Goal: Transaction & Acquisition: Purchase product/service

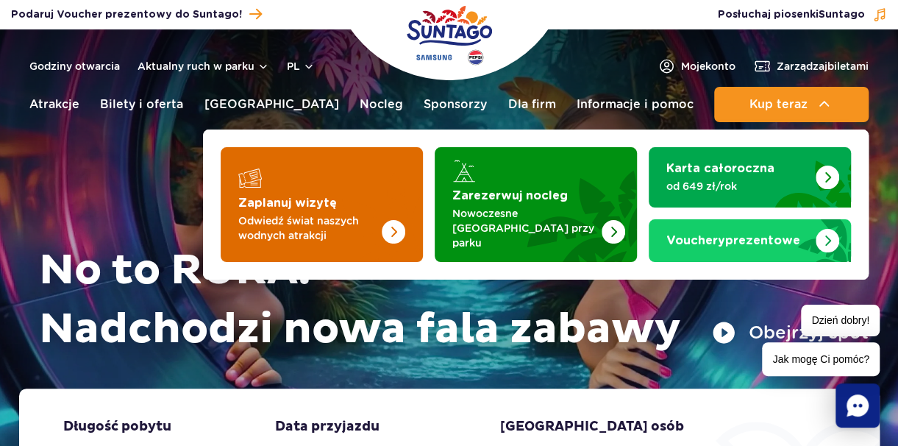
click at [301, 188] on link "Zaplanuj wizytę Odwiedź świat naszych wodnych atrakcji" at bounding box center [322, 204] width 202 height 115
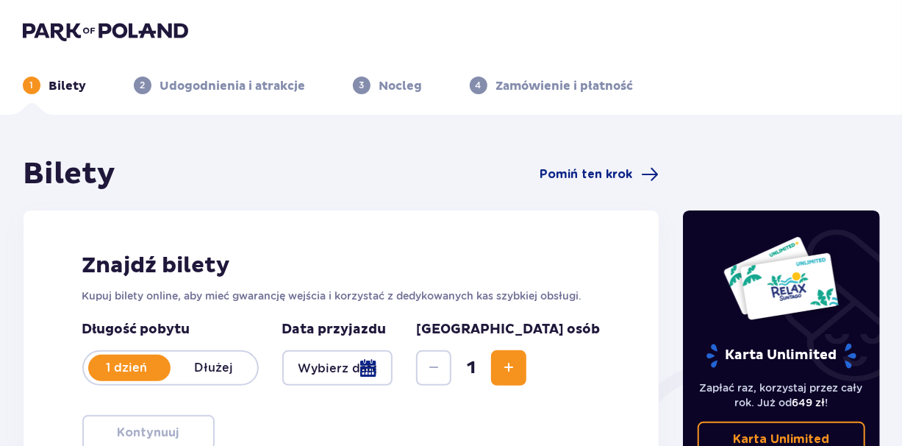
click at [384, 368] on div at bounding box center [337, 367] width 111 height 35
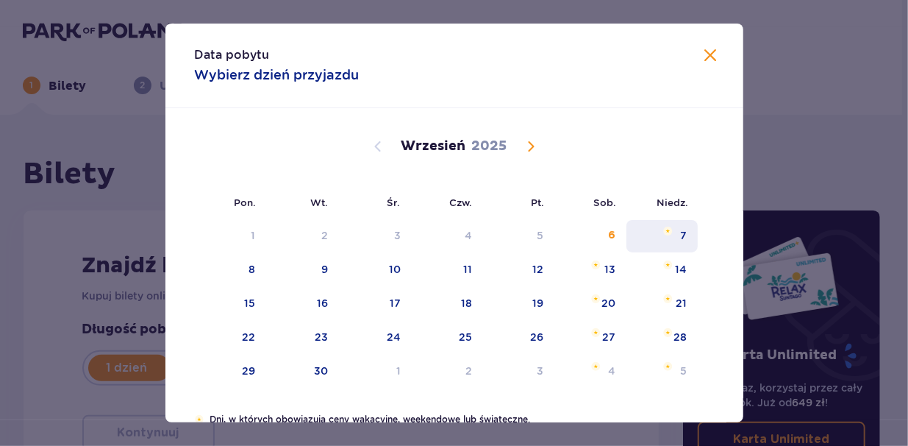
click at [681, 243] on div "7" at bounding box center [662, 236] width 71 height 32
type input "07.09.25"
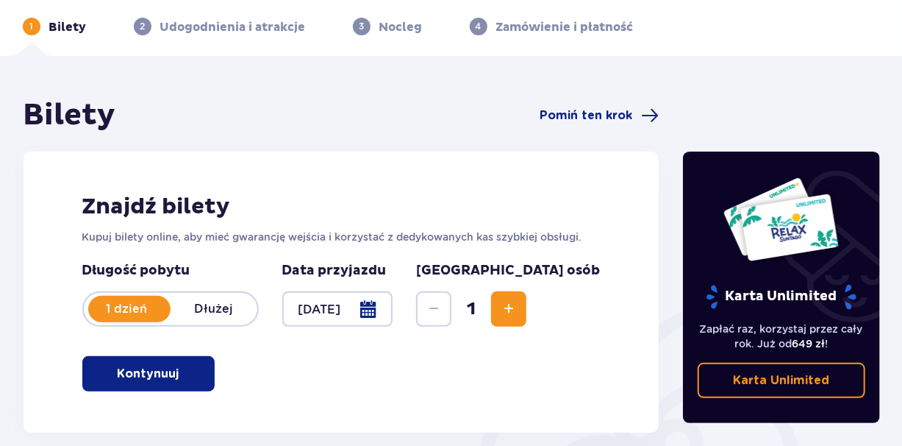
scroll to position [88, 0]
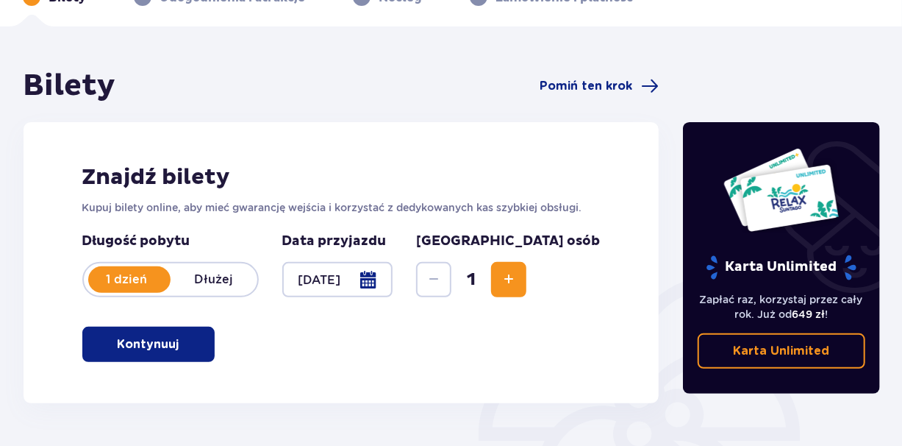
click at [518, 287] on span "Increase" at bounding box center [509, 280] width 18 height 18
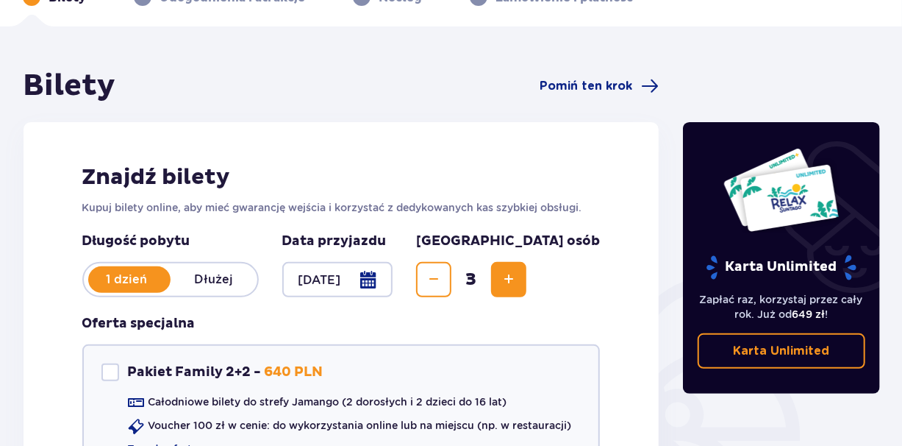
click at [518, 287] on span "Increase" at bounding box center [509, 280] width 18 height 18
click at [452, 281] on button "Decrease" at bounding box center [433, 279] width 35 height 35
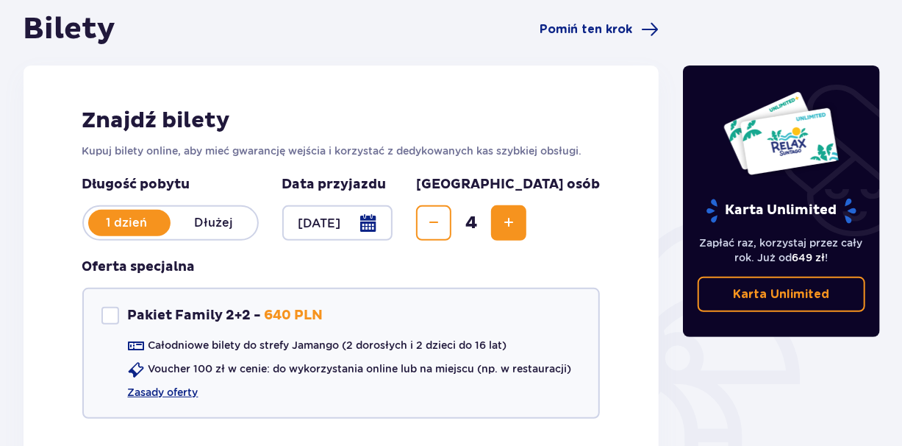
scroll to position [147, 0]
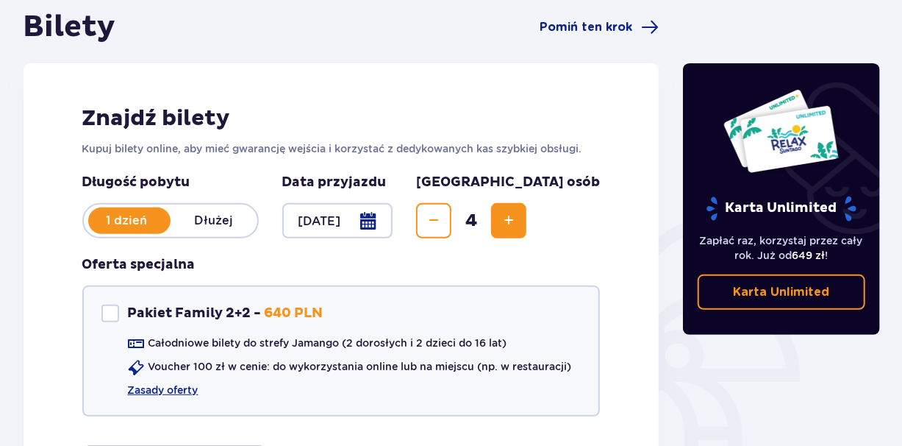
click at [527, 222] on button "Increase" at bounding box center [508, 220] width 35 height 35
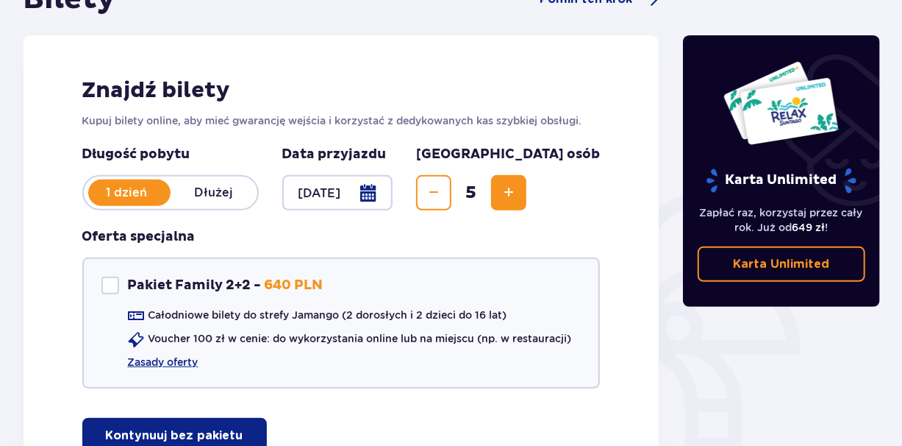
scroll to position [177, 0]
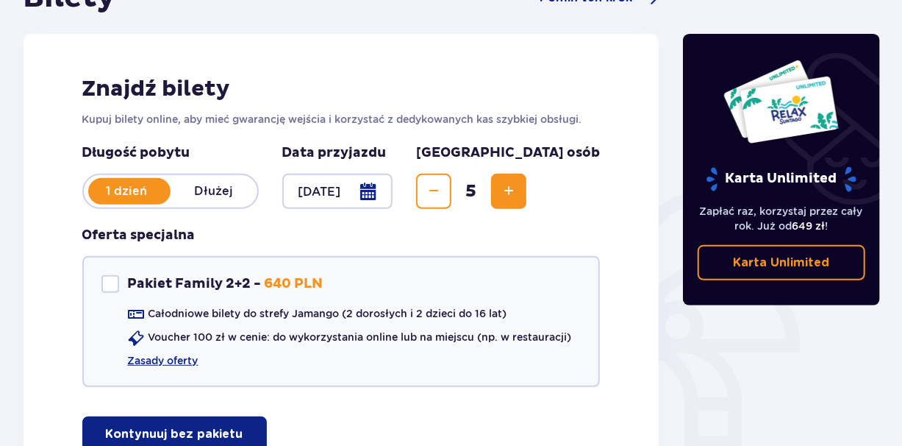
click at [518, 188] on span "Increase" at bounding box center [509, 191] width 18 height 18
click at [443, 190] on span "Decrease" at bounding box center [434, 191] width 18 height 18
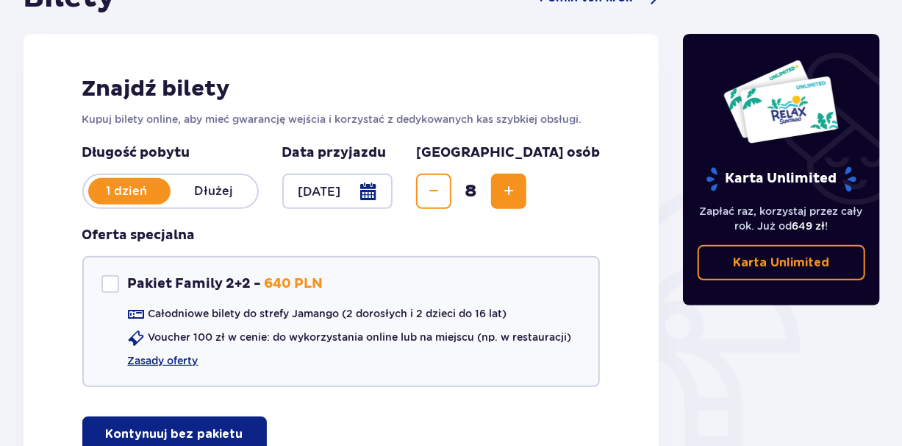
click at [443, 190] on span "Decrease" at bounding box center [434, 191] width 18 height 18
click at [443, 191] on span "Decrease" at bounding box center [434, 191] width 18 height 18
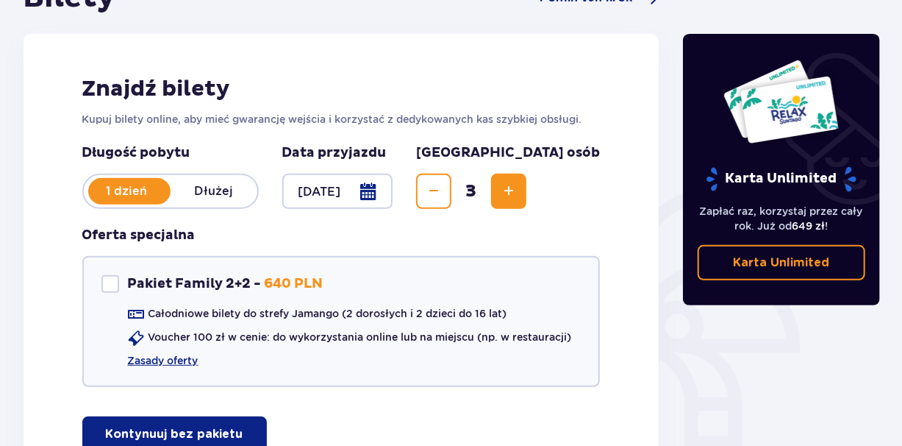
click at [443, 191] on span "Decrease" at bounding box center [434, 191] width 18 height 18
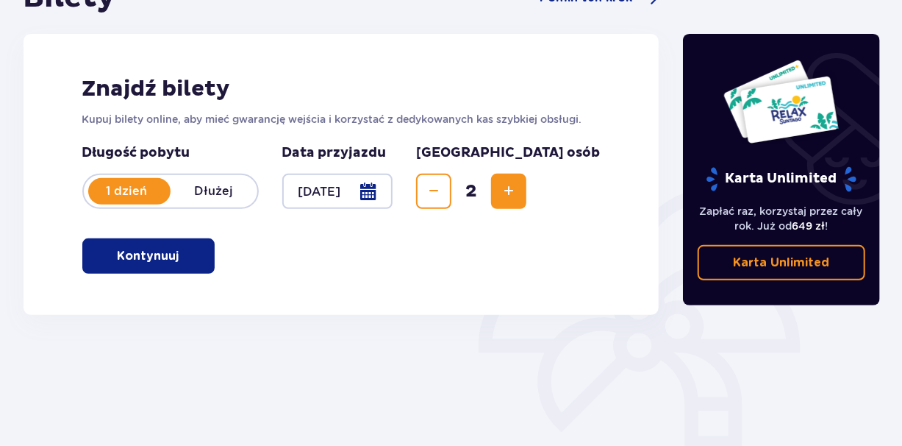
click at [518, 185] on span "Increase" at bounding box center [509, 191] width 18 height 18
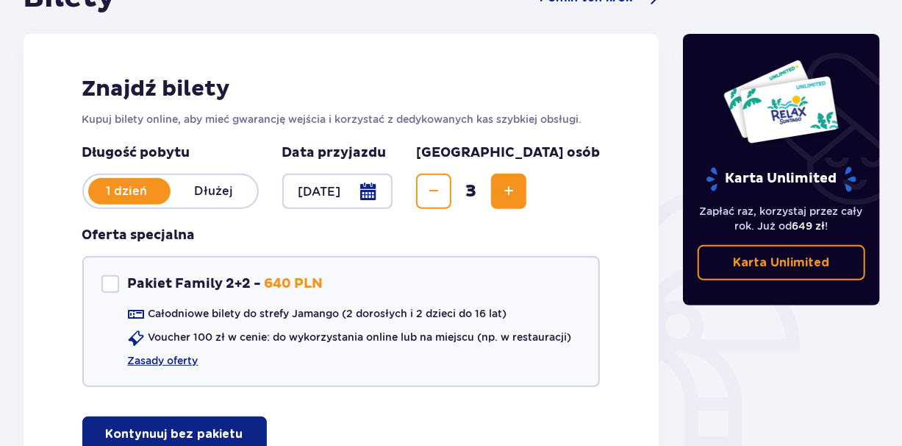
click at [518, 186] on span "Increase" at bounding box center [509, 191] width 18 height 18
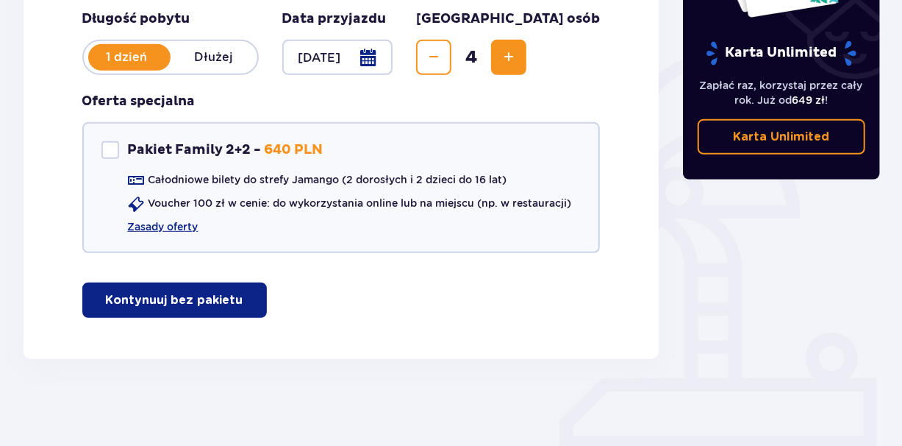
scroll to position [312, 0]
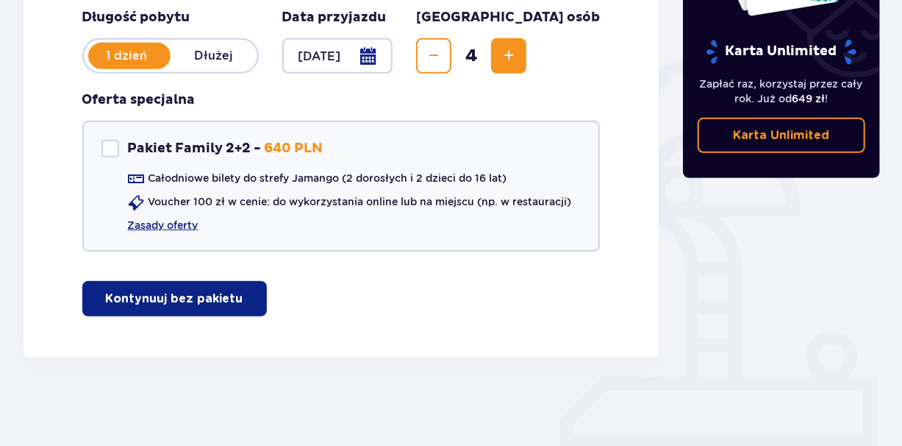
click at [230, 306] on button "Kontynuuj bez pakietu" at bounding box center [174, 298] width 185 height 35
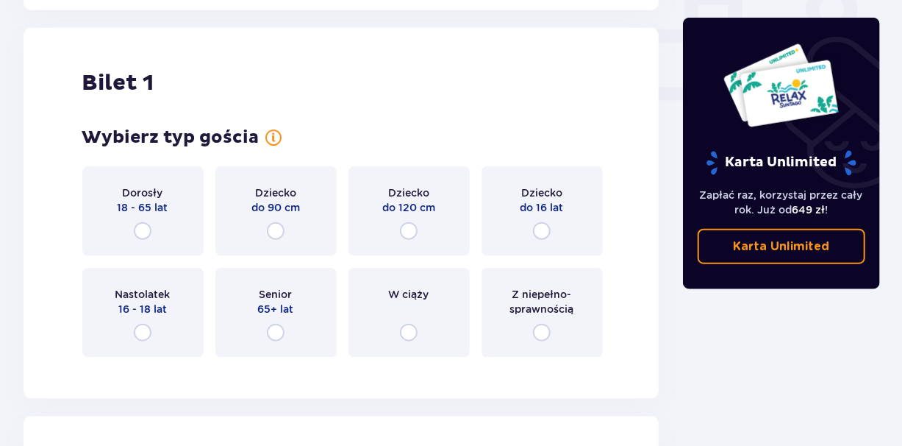
scroll to position [669, 0]
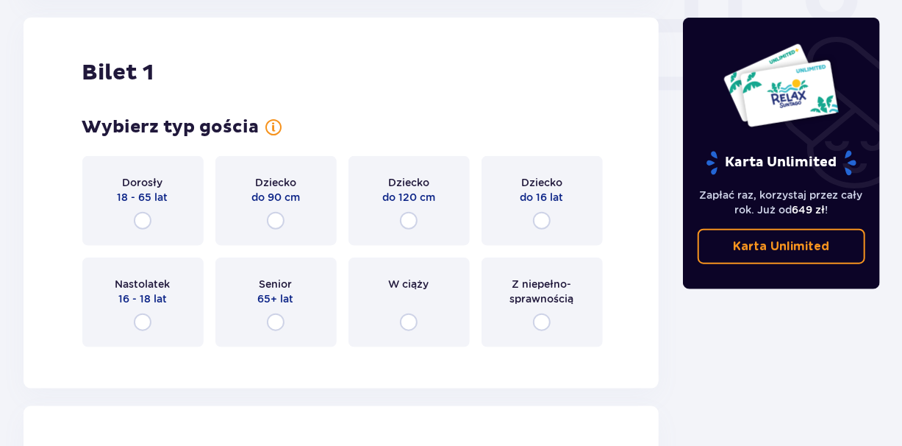
click at [160, 175] on p "Dorosły" at bounding box center [143, 182] width 40 height 15
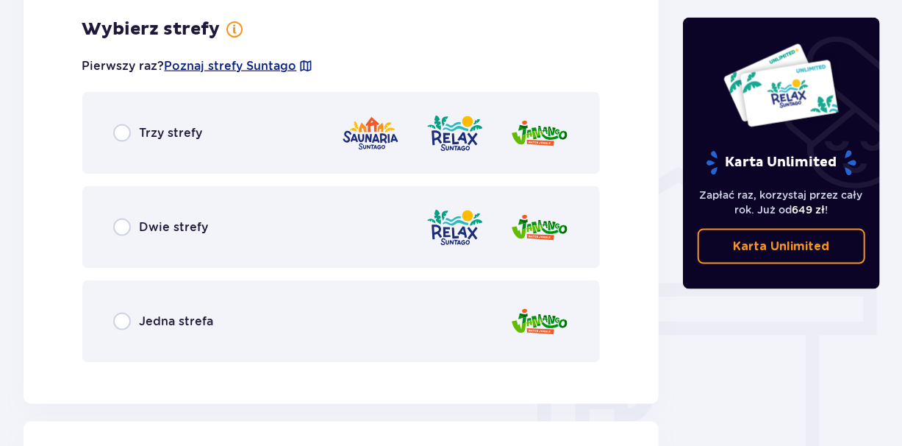
scroll to position [1028, 0]
click at [154, 299] on div "Jedna strefa" at bounding box center [341, 320] width 518 height 82
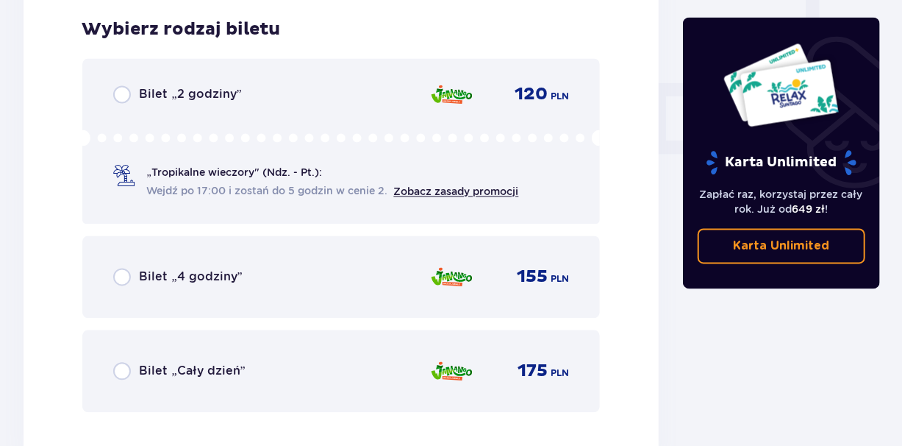
scroll to position [1402, 0]
click at [133, 90] on div "Bilet „2 godziny”" at bounding box center [177, 94] width 129 height 18
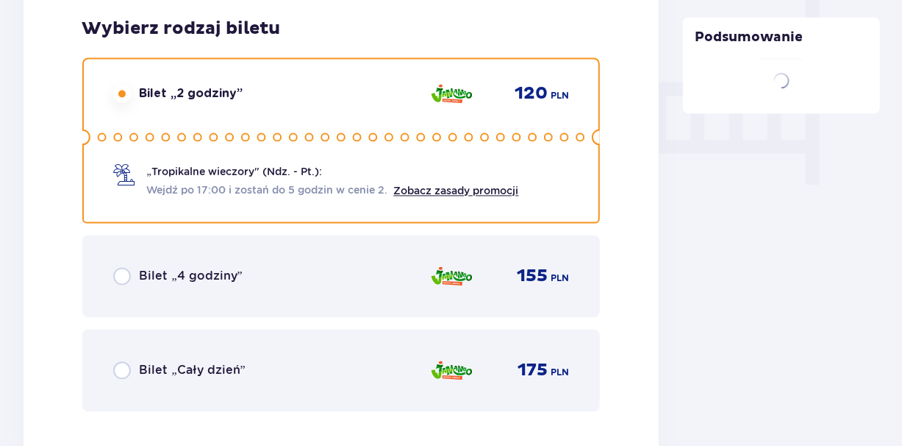
scroll to position [1854, 0]
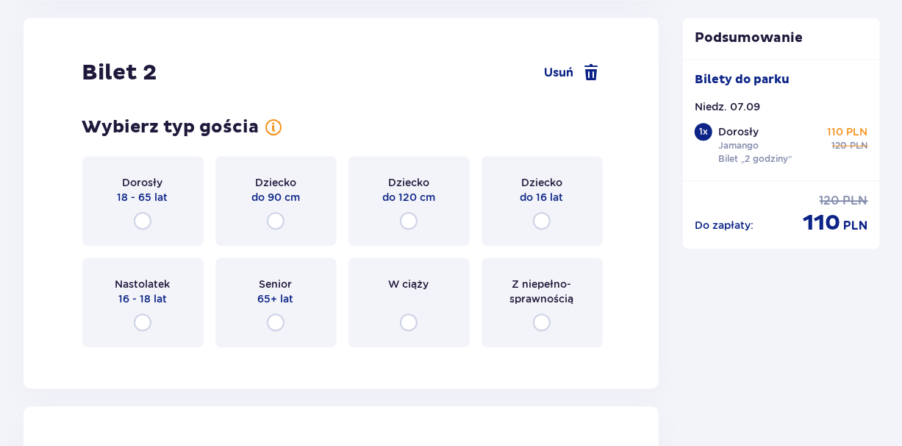
click at [176, 219] on div "Dorosły 18 - 65 lat" at bounding box center [142, 201] width 121 height 90
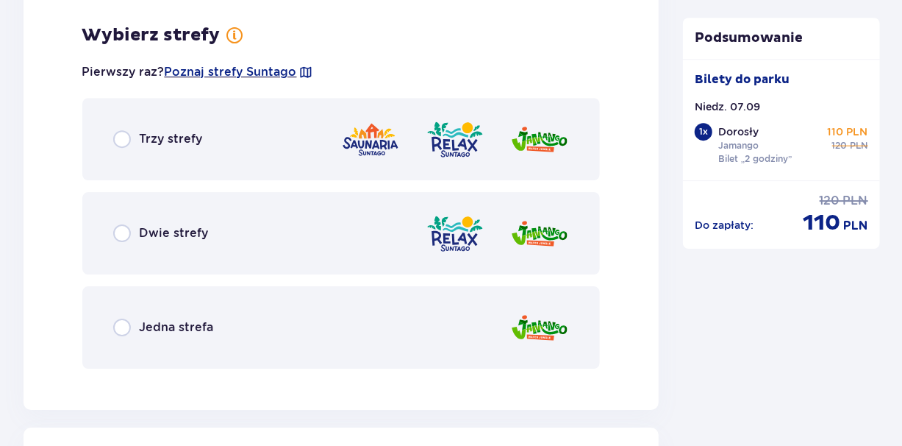
scroll to position [2213, 0]
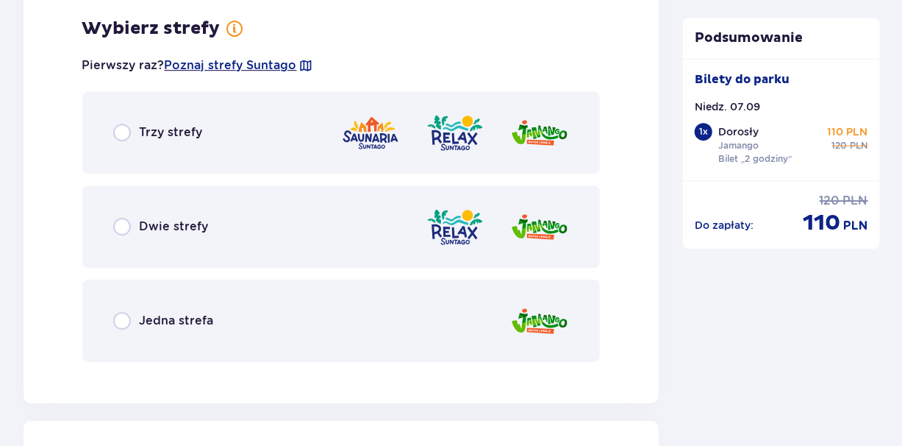
click at [207, 338] on div "Jedna strefa" at bounding box center [341, 320] width 518 height 82
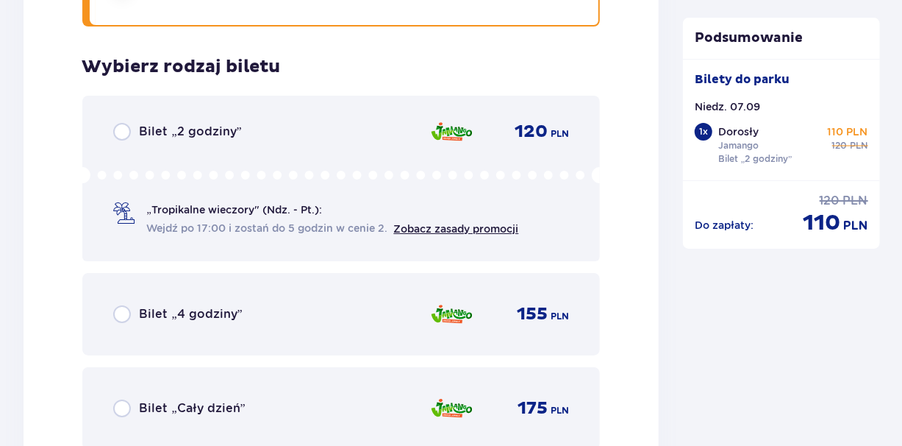
scroll to position [2587, 0]
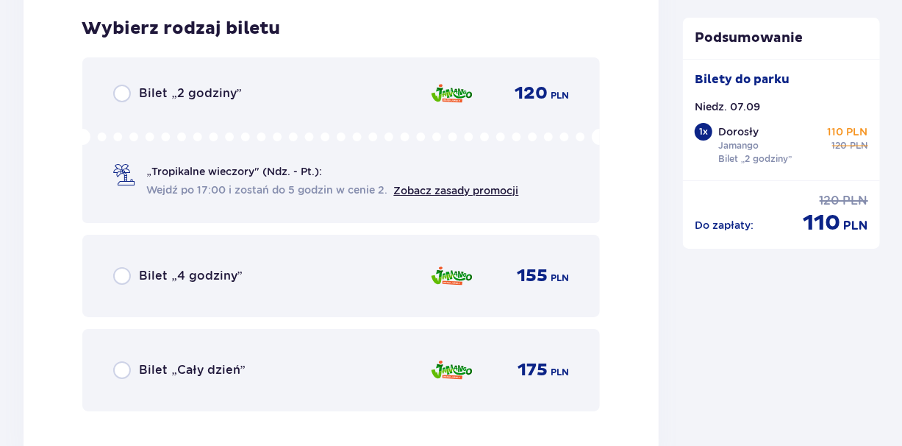
click at [231, 116] on div "Bilet „2 godziny” 120 PLN „Tropikalne wieczory" (Ndz. - Pt.): Wejdź po 17:00 i …" at bounding box center [341, 139] width 518 height 165
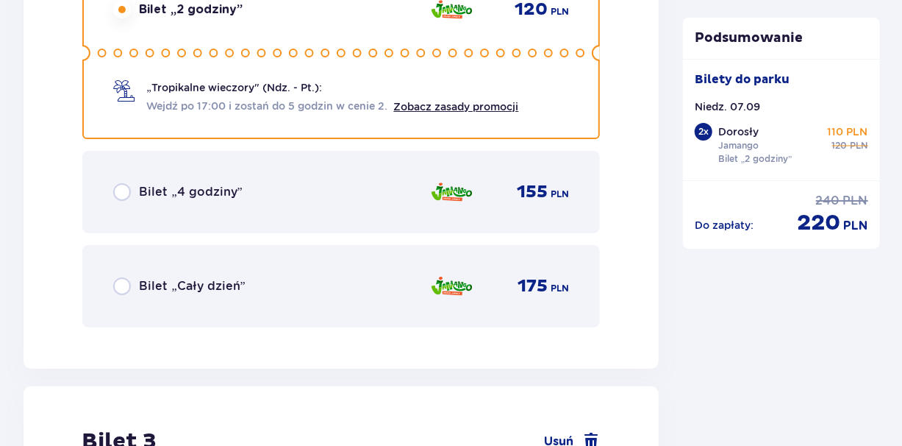
scroll to position [3039, 0]
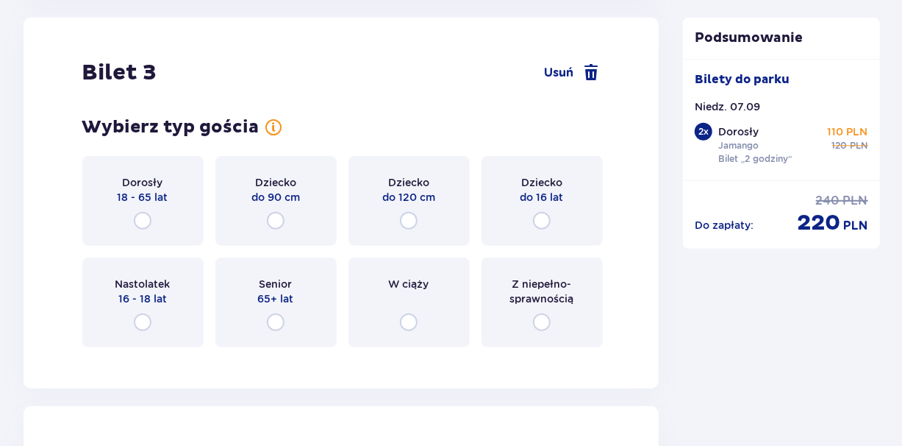
click at [530, 211] on div "Dziecko do 16 lat" at bounding box center [542, 201] width 121 height 90
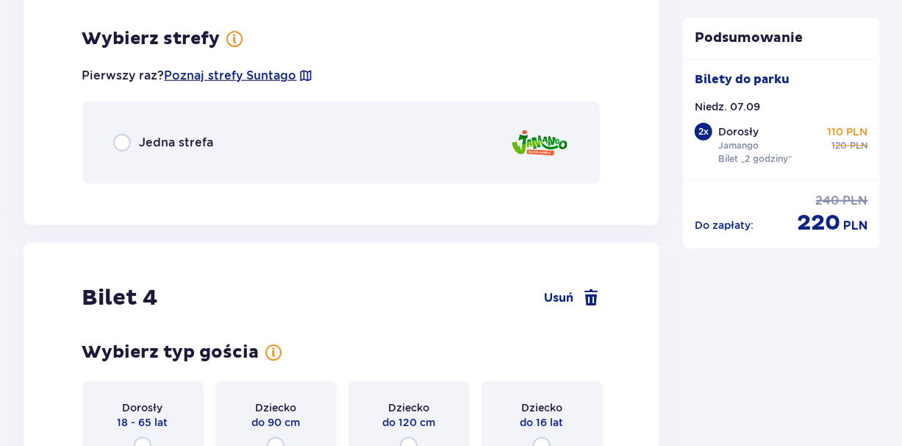
scroll to position [3398, 0]
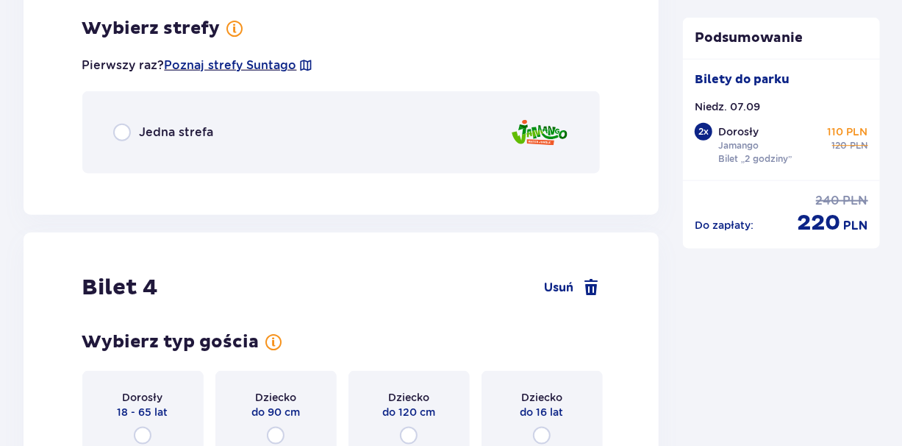
click at [411, 154] on div "Jedna strefa" at bounding box center [341, 132] width 518 height 82
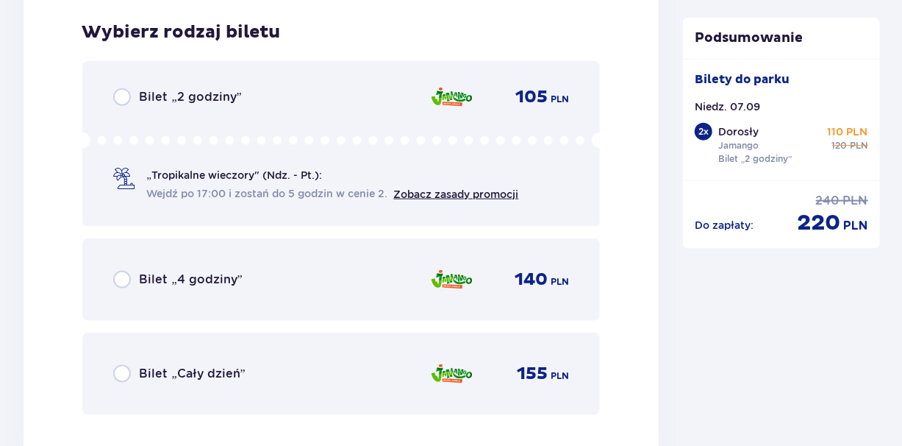
scroll to position [3583, 0]
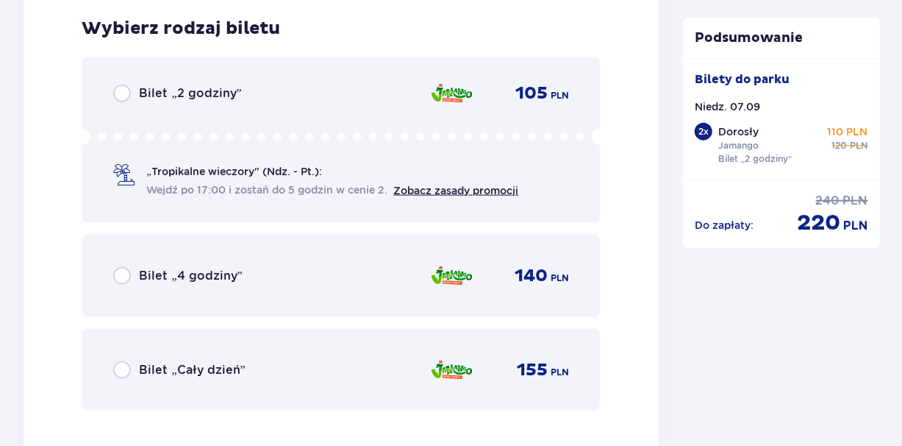
click at [292, 96] on div "Bilet „2 godziny” 105 PLN" at bounding box center [341, 94] width 457 height 18
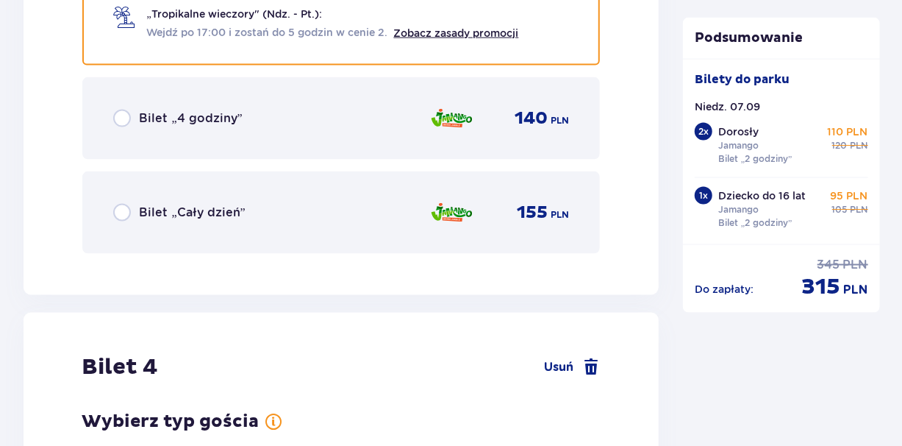
scroll to position [4035, 0]
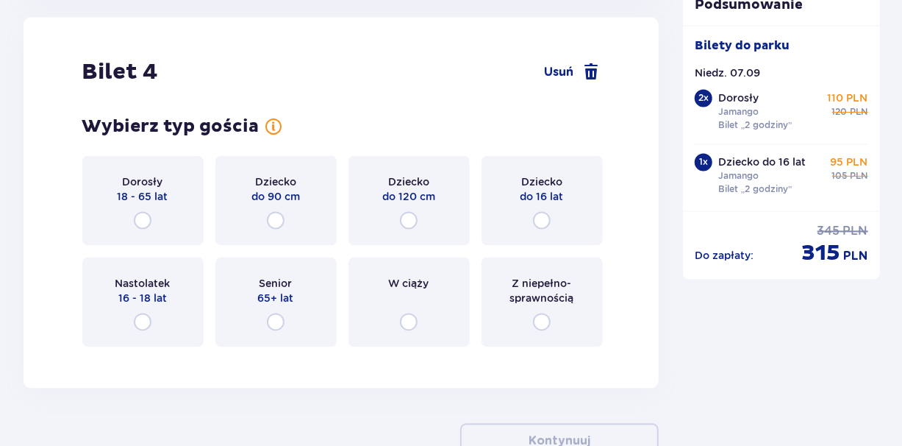
click at [399, 203] on p "do 120 cm" at bounding box center [408, 197] width 53 height 15
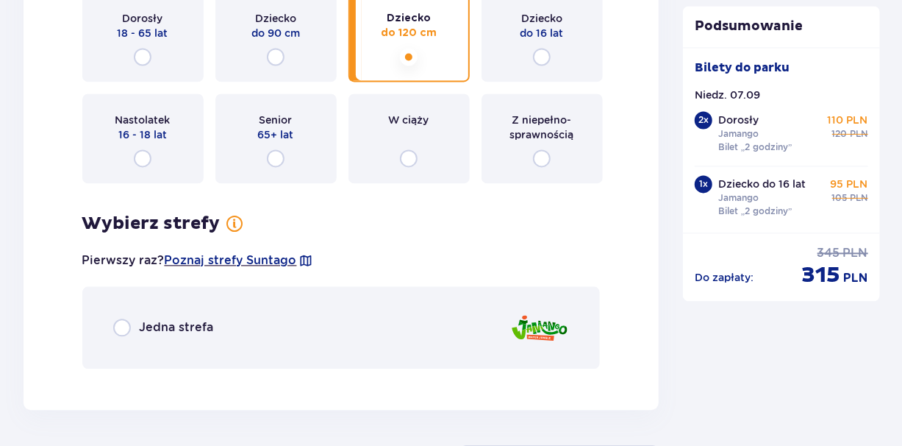
scroll to position [4234, 0]
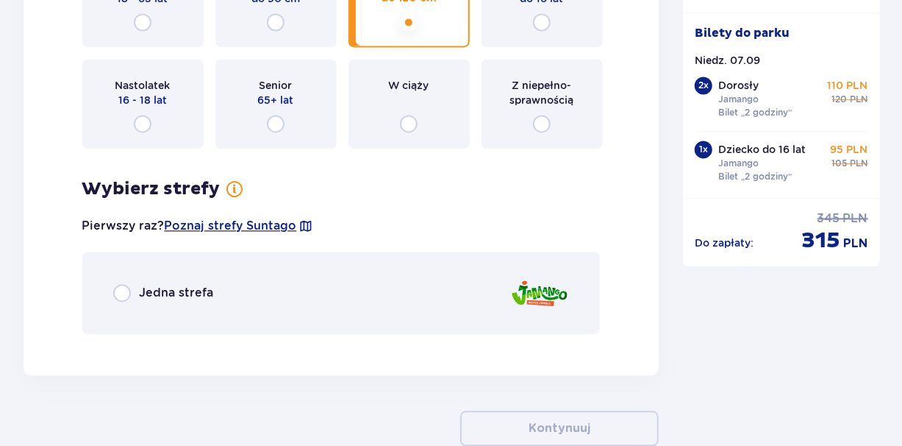
click at [370, 277] on div "Jedna strefa" at bounding box center [341, 293] width 518 height 82
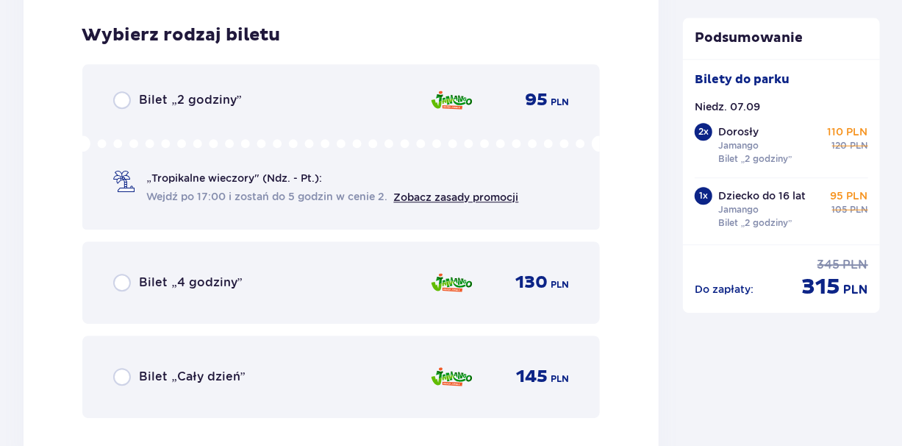
scroll to position [4580, 0]
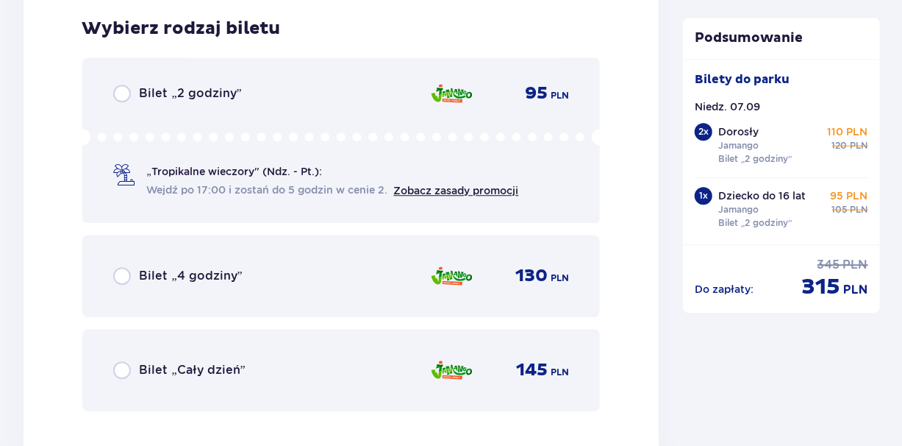
click at [176, 81] on div "Bilet „2 godziny” 95 PLN „Tropikalne wieczory" (Ndz. - Pt.): Wejdź po 17:00 i z…" at bounding box center [341, 139] width 518 height 165
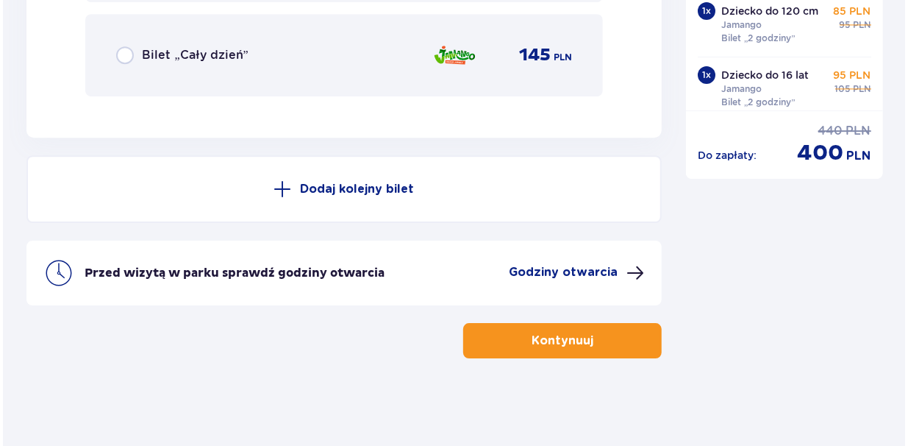
scroll to position [4895, 0]
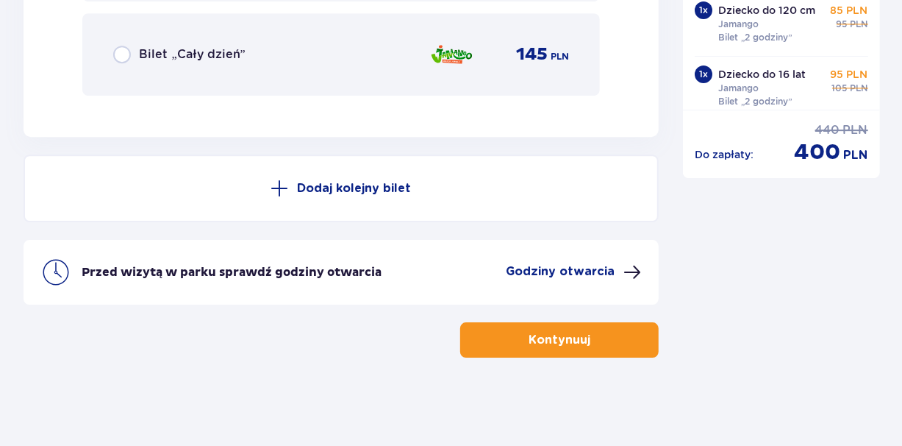
click at [537, 269] on p "Godziny otwarcia" at bounding box center [560, 271] width 109 height 16
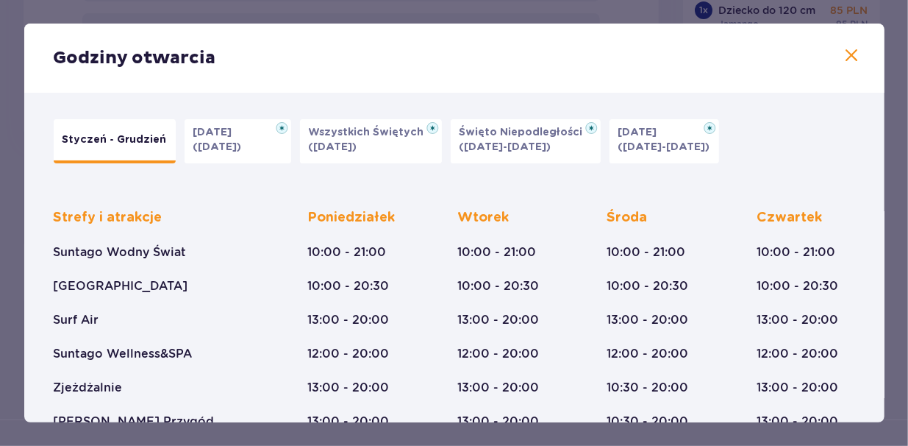
click at [507, 272] on div "Wtorek 10:00 - 21:00 10:00 - 20:30 13:00 - 20:00 12:00 - 20:00 13:00 - 20:00 13…" at bounding box center [498, 319] width 82 height 221
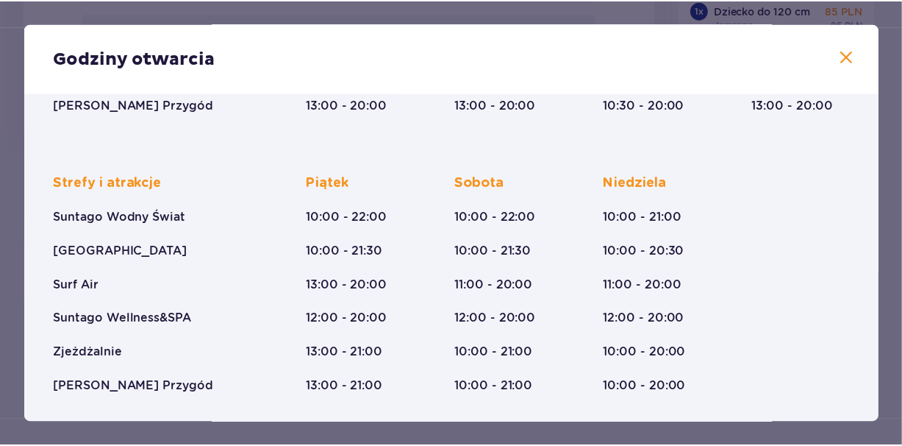
scroll to position [318, 0]
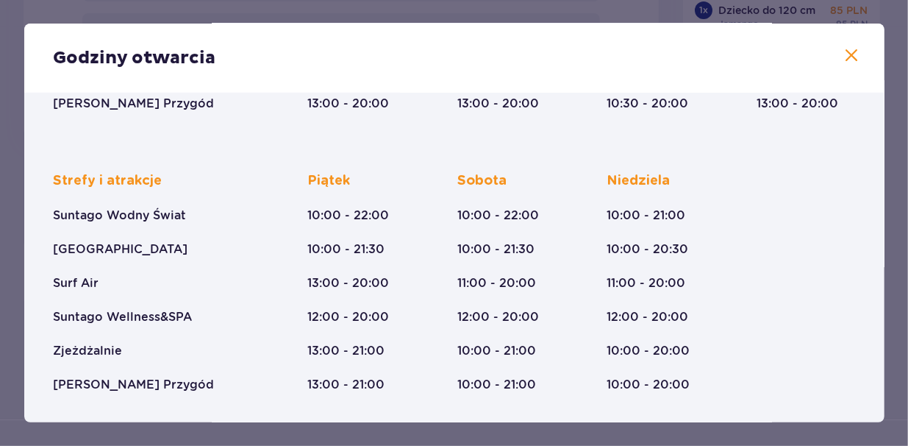
click at [854, 65] on button at bounding box center [853, 56] width 18 height 18
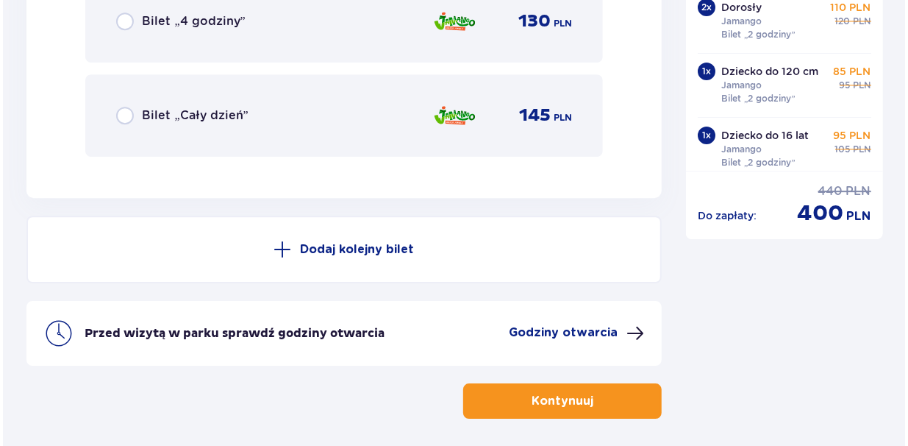
scroll to position [4836, 0]
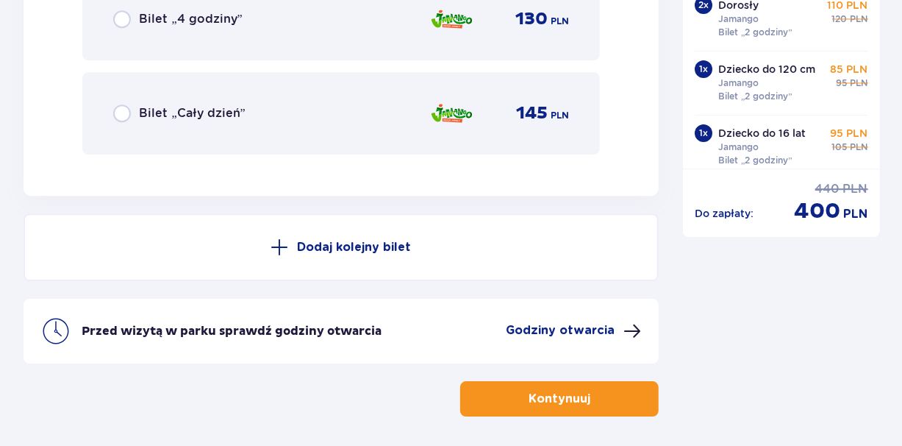
click at [577, 337] on p "Godziny otwarcia" at bounding box center [560, 330] width 109 height 16
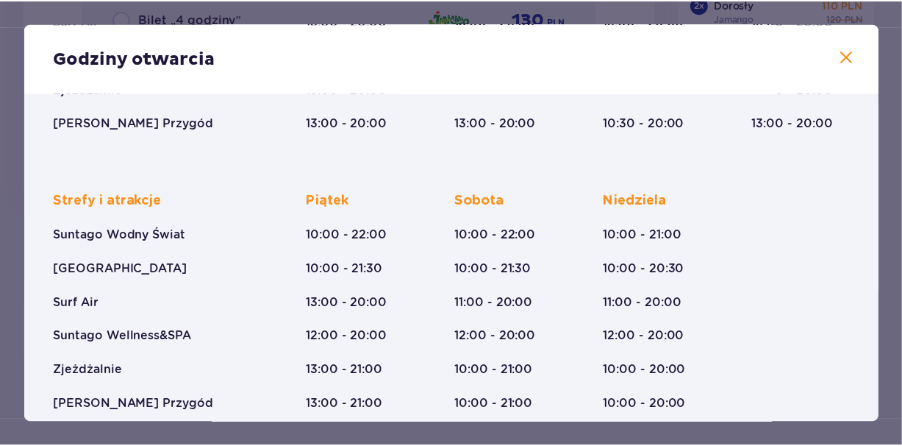
scroll to position [318, 0]
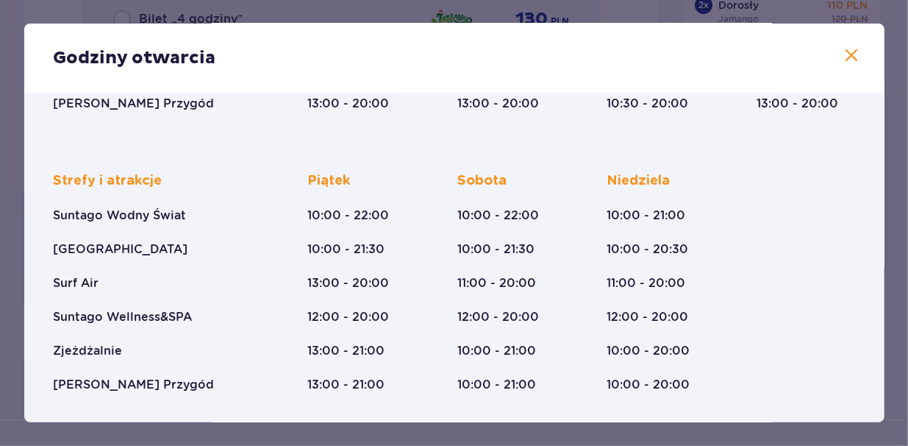
click at [847, 65] on button at bounding box center [853, 56] width 18 height 18
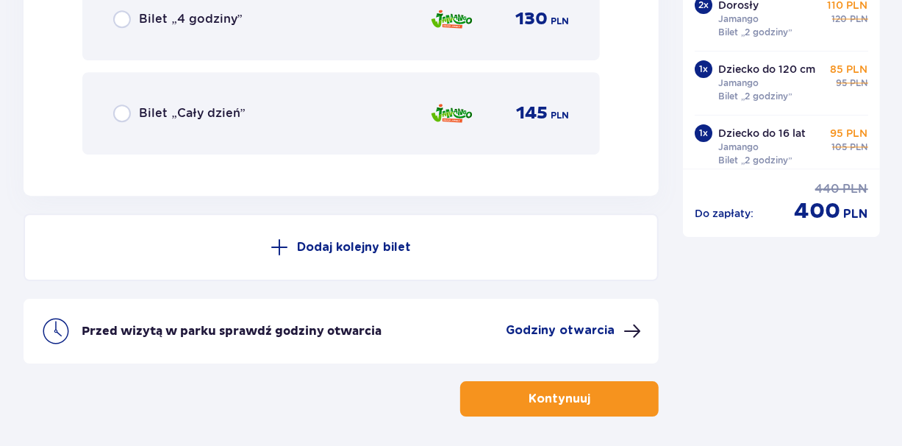
click at [622, 402] on button "Kontynuuj" at bounding box center [559, 398] width 199 height 35
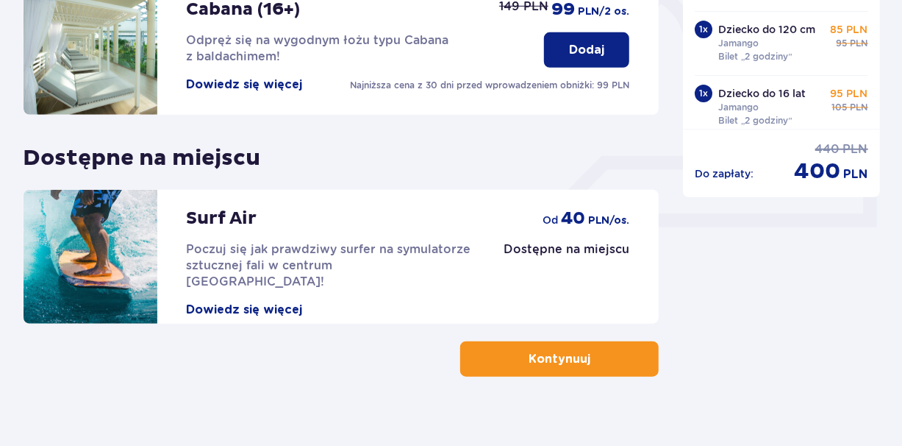
scroll to position [552, 0]
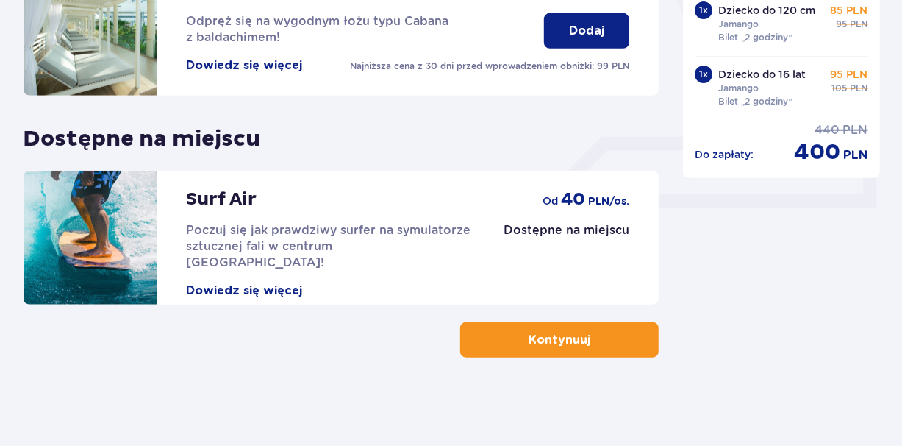
click at [563, 343] on p "Kontynuuj" at bounding box center [560, 340] width 62 height 16
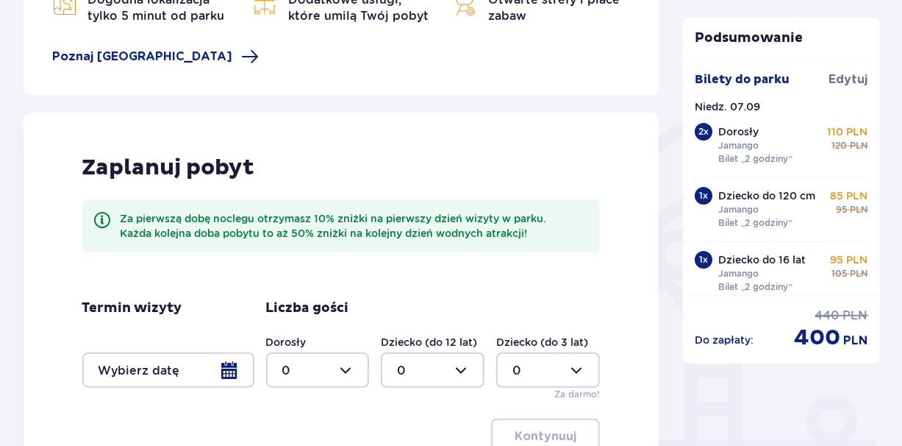
scroll to position [382, 0]
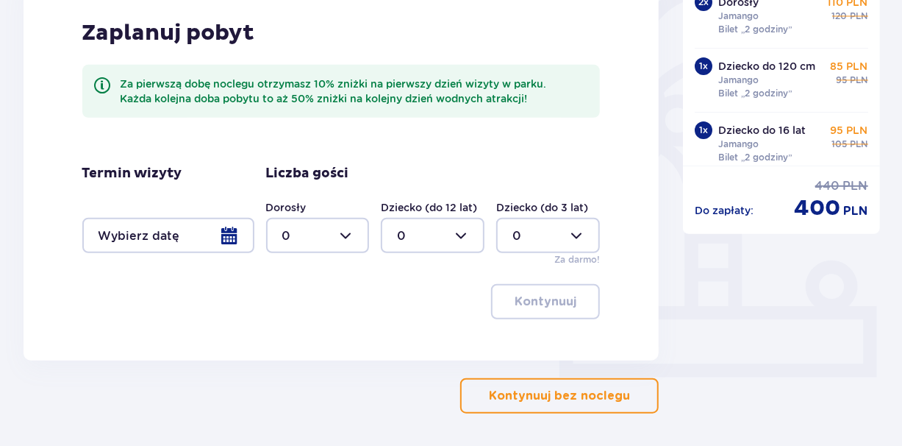
click at [563, 390] on p "Kontynuuj bez noclegu" at bounding box center [559, 396] width 141 height 16
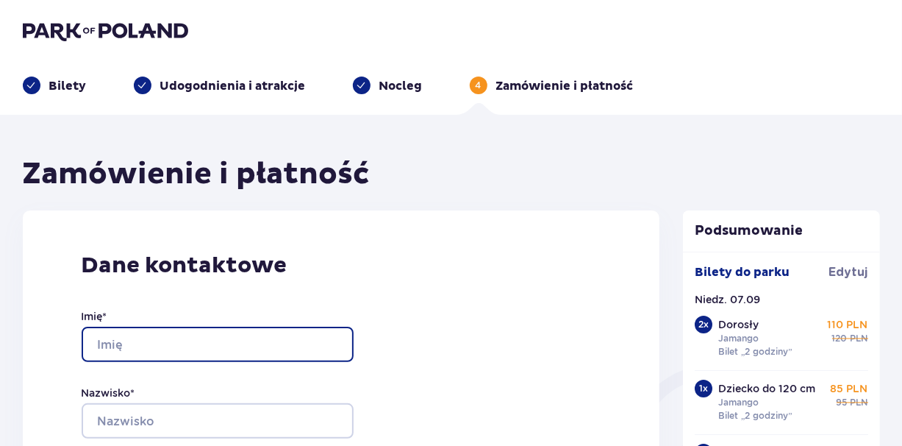
click at [210, 341] on input "Imię *" at bounding box center [218, 344] width 272 height 35
type input "Kinga"
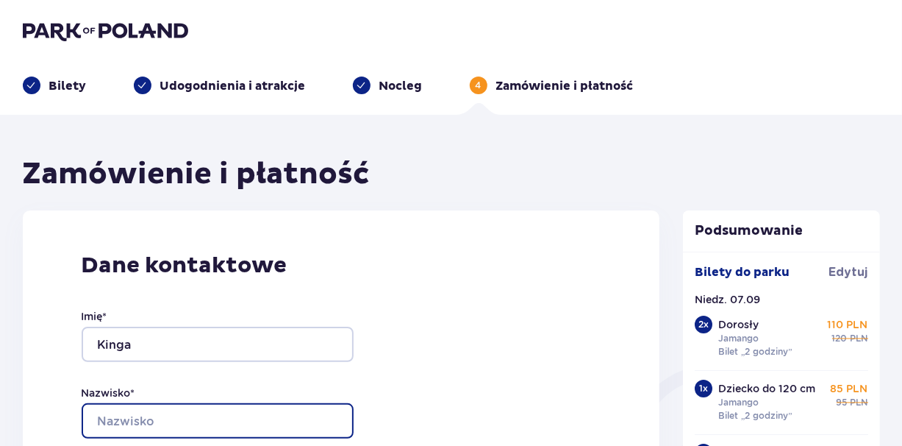
click at [202, 419] on input "Nazwisko *" at bounding box center [218, 420] width 272 height 35
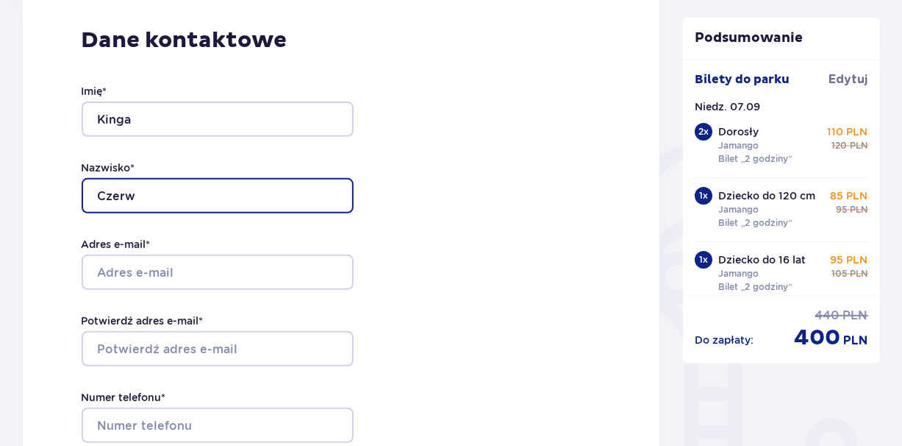
scroll to position [234, 0]
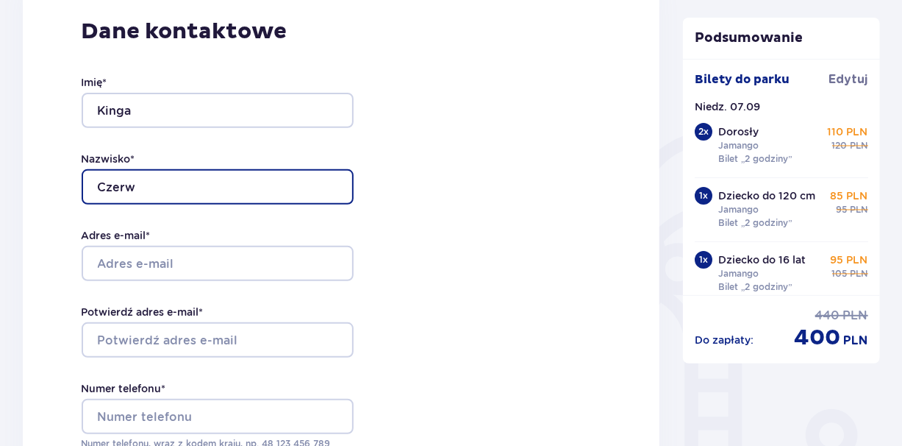
type input "Czerw"
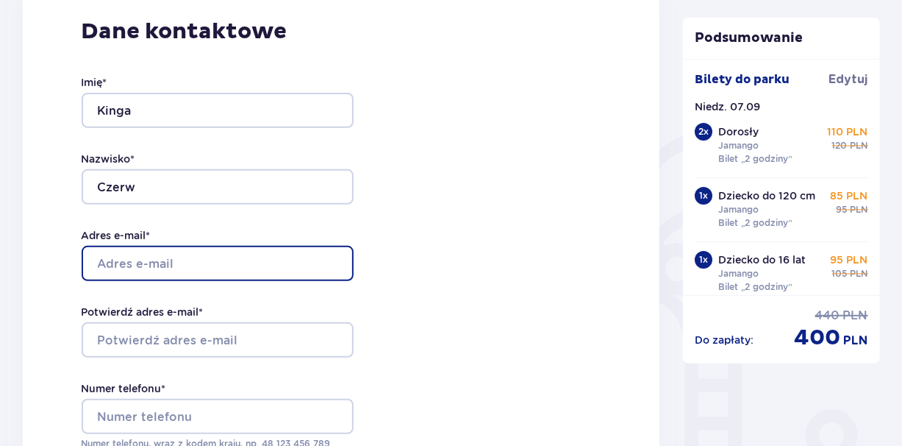
click at [174, 273] on input "Adres e-mail *" at bounding box center [218, 263] width 272 height 35
type input "K"
type input "[EMAIL_ADDRESS][DOMAIN_NAME]"
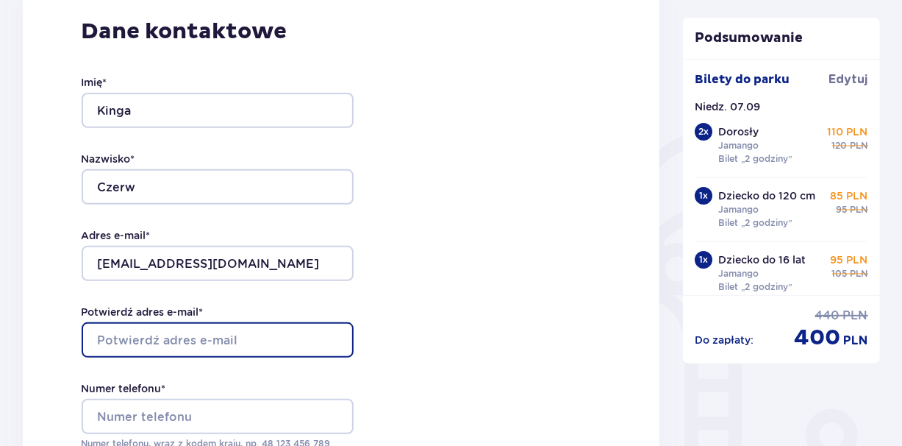
click at [185, 342] on input "Potwierdź adres e-mail *" at bounding box center [218, 339] width 272 height 35
type input "[EMAIL_ADDRESS][DOMAIN_NAME]"
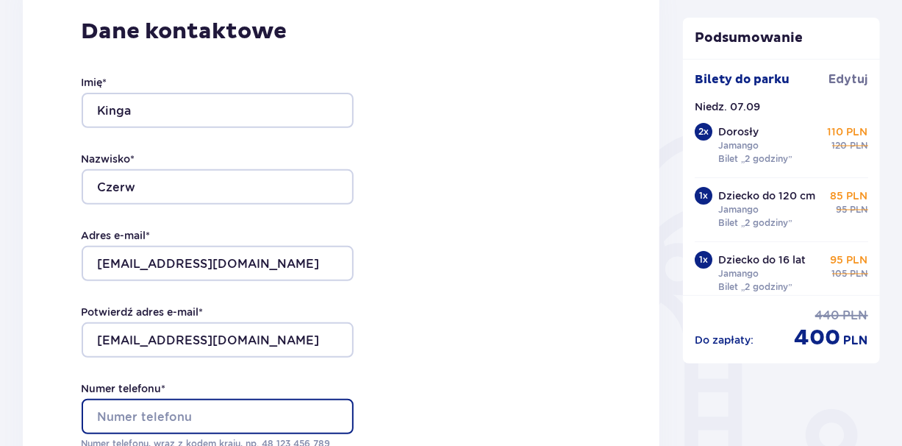
click at [193, 412] on input "Numer telefonu *" at bounding box center [218, 416] width 272 height 35
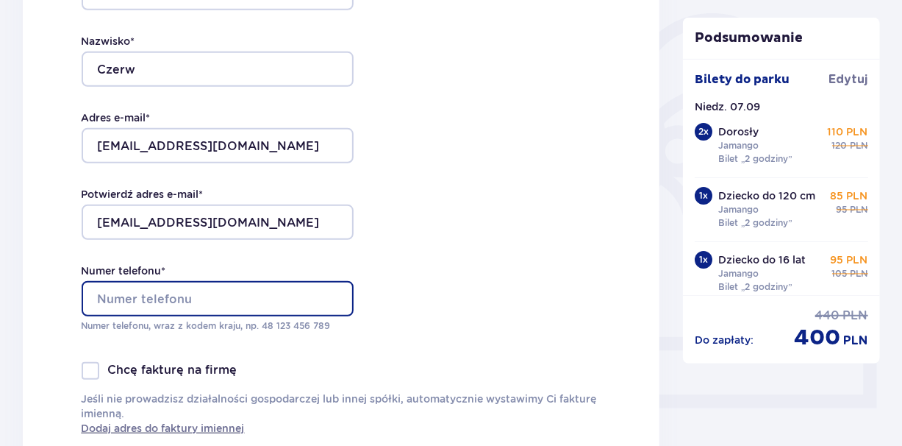
scroll to position [432, 0]
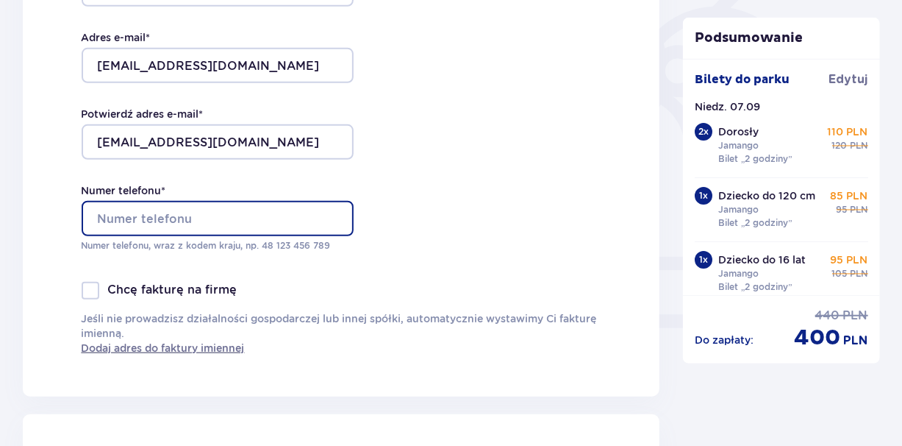
click at [142, 210] on input "Numer telefonu *" at bounding box center [218, 218] width 272 height 35
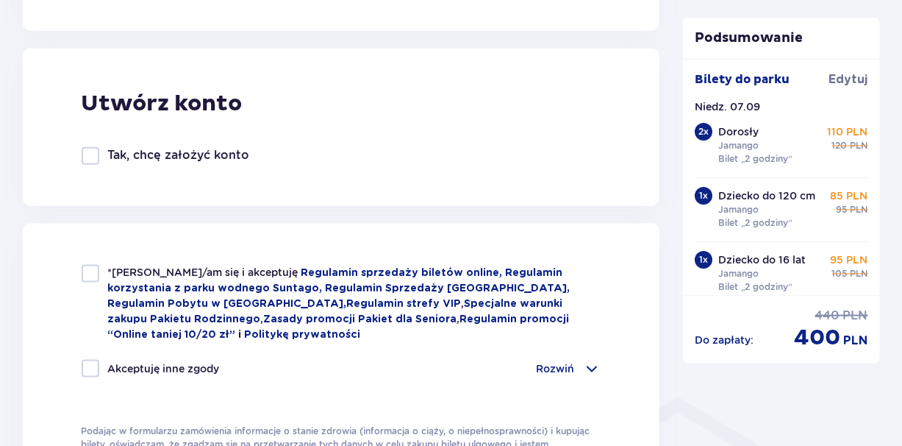
scroll to position [798, 0]
type input "48533620947"
click at [93, 289] on div "*Zapoznałem/am się i akceptuję Regulamin sprzedaży biletów online, Regulamin ko…" at bounding box center [342, 302] width 520 height 77
checkbox input "true"
click at [85, 359] on div at bounding box center [91, 368] width 18 height 18
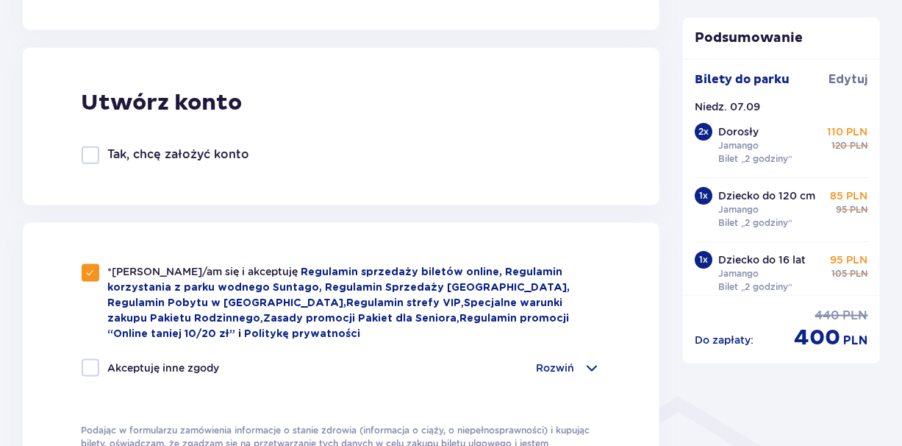
checkbox input "true"
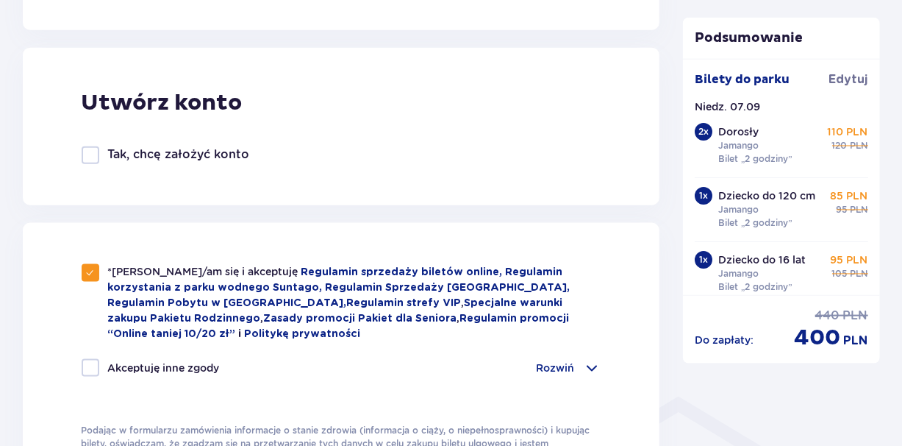
checkbox input "true"
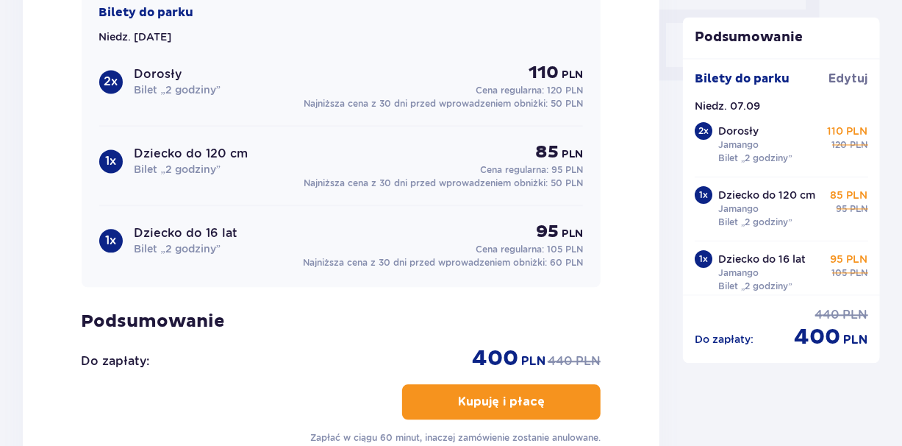
scroll to position [1563, 0]
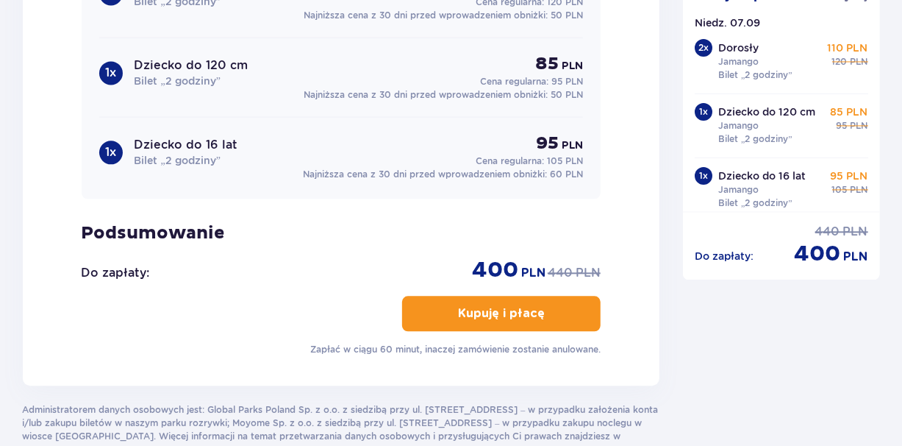
click at [458, 317] on p "Kupuję i płacę" at bounding box center [501, 313] width 87 height 16
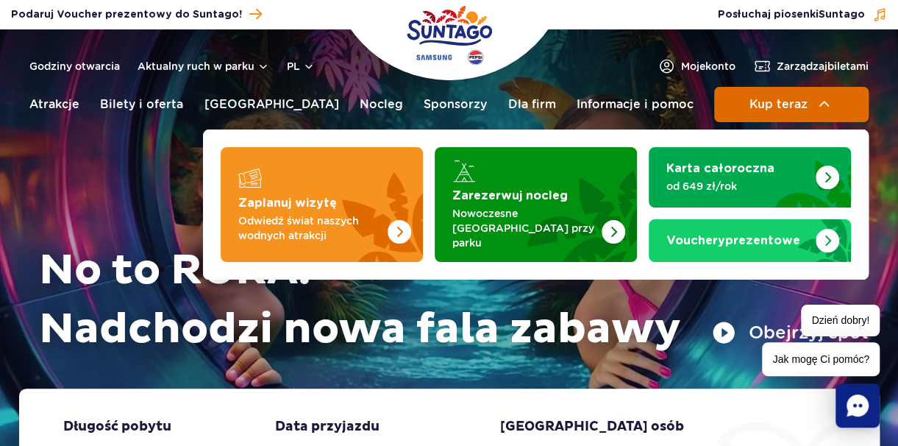
click at [796, 117] on button "Kup teraz" at bounding box center [791, 104] width 154 height 35
click at [797, 109] on span "Kup teraz" at bounding box center [778, 104] width 58 height 13
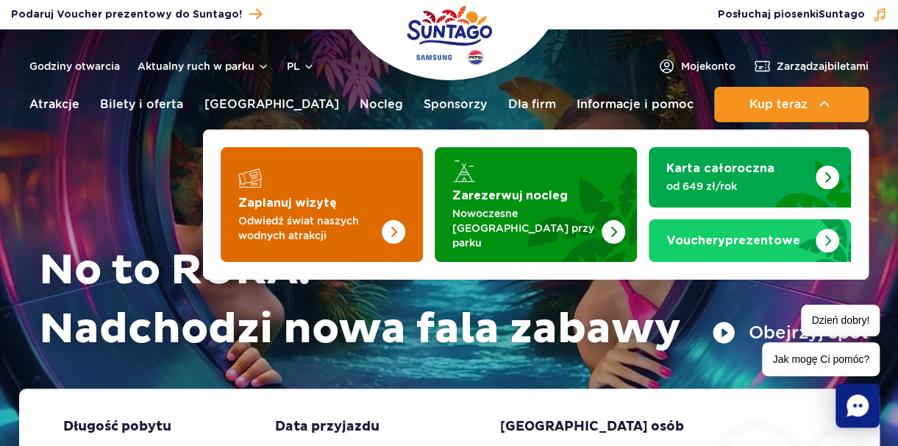
click at [353, 193] on img "Zaplanuj wizytę" at bounding box center [364, 204] width 117 height 115
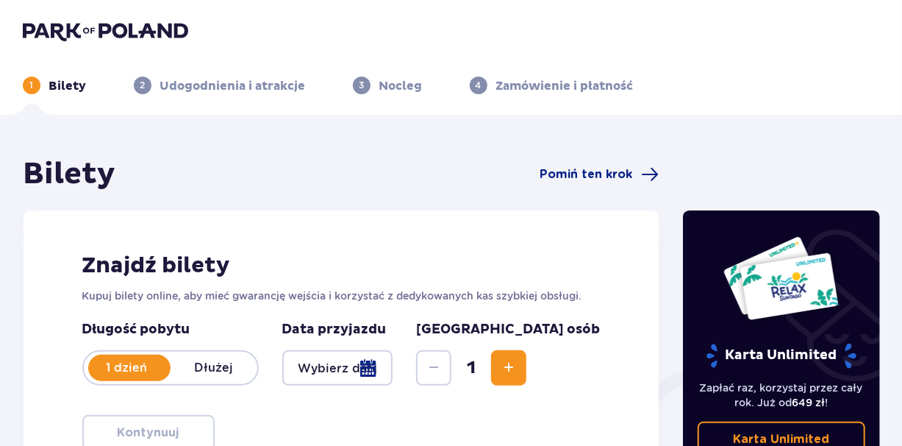
click at [393, 357] on div at bounding box center [337, 367] width 111 height 35
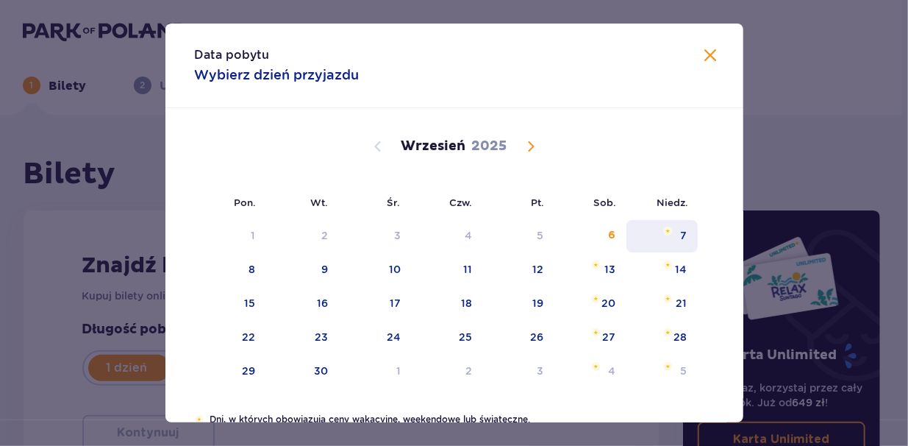
click at [642, 235] on div "7" at bounding box center [662, 236] width 71 height 32
type input "07.09.25"
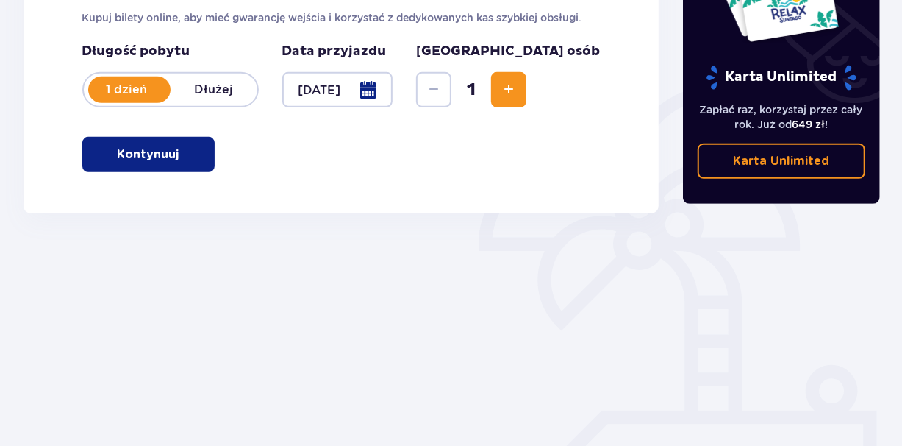
scroll to position [304, 0]
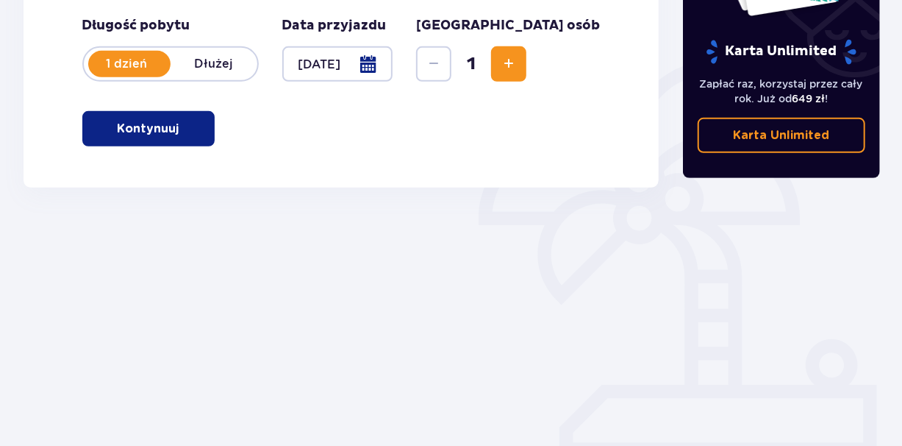
click at [518, 71] on span "Increase" at bounding box center [509, 64] width 18 height 18
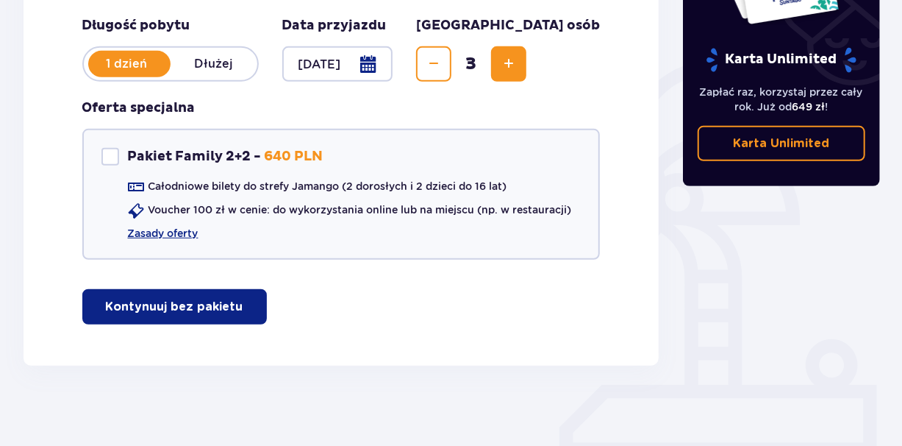
click at [518, 71] on span "Increase" at bounding box center [509, 64] width 18 height 18
click at [204, 310] on p "Kontynuuj bez pakietu" at bounding box center [175, 307] width 138 height 16
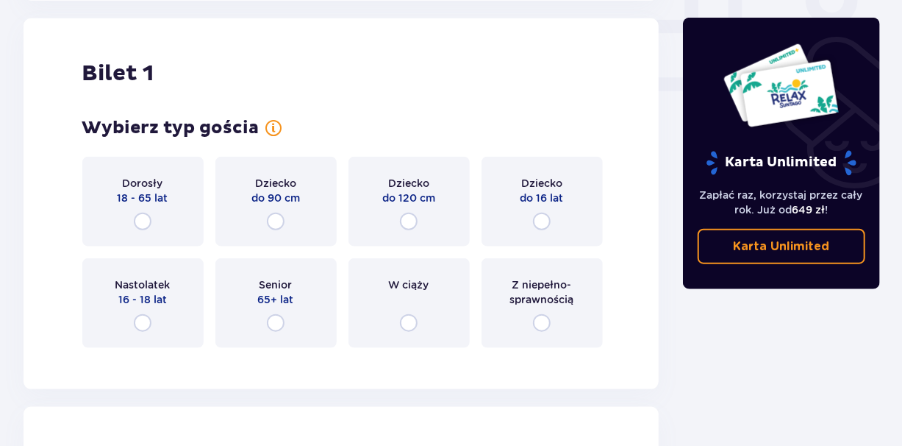
scroll to position [669, 0]
click at [135, 212] on input "radio" at bounding box center [143, 221] width 18 height 18
radio input "true"
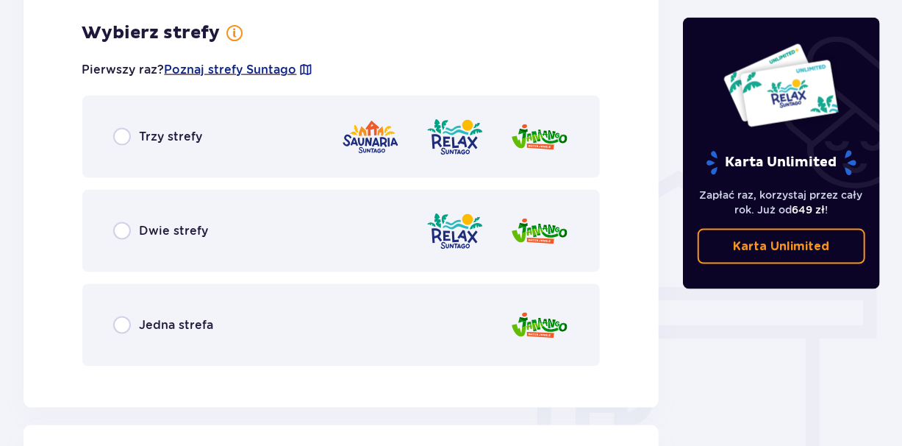
scroll to position [1028, 0]
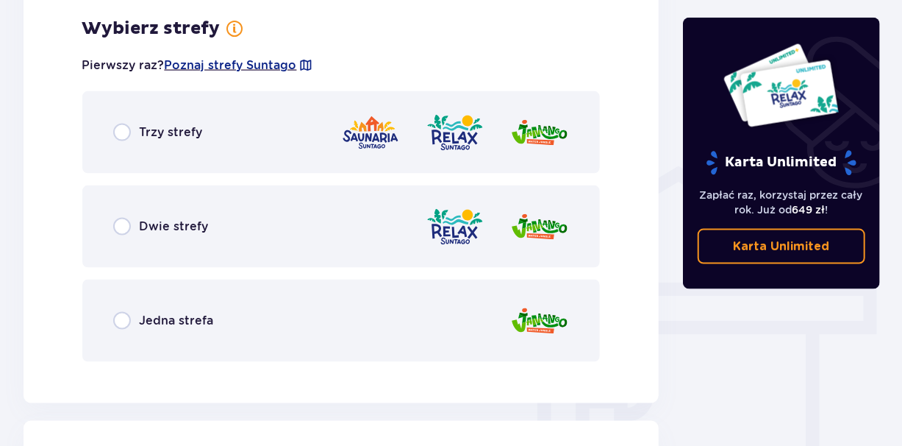
click at [151, 344] on div "Jedna strefa" at bounding box center [341, 320] width 518 height 82
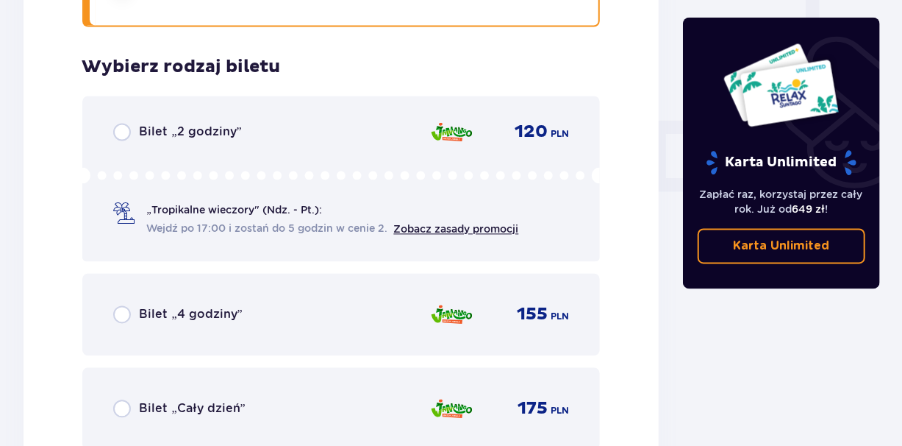
scroll to position [1402, 0]
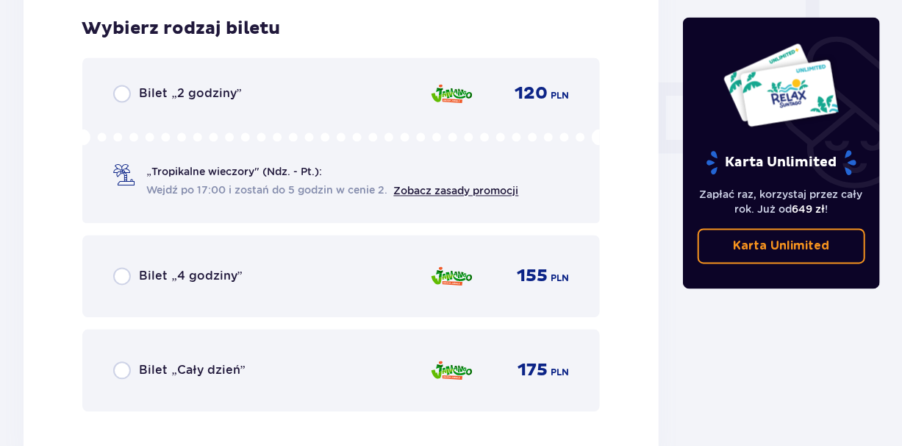
click at [221, 124] on div "Bilet „2 godziny” 120 PLN „Tropikalne wieczory" (Ndz. - Pt.): Wejdź po 17:00 i …" at bounding box center [341, 139] width 518 height 165
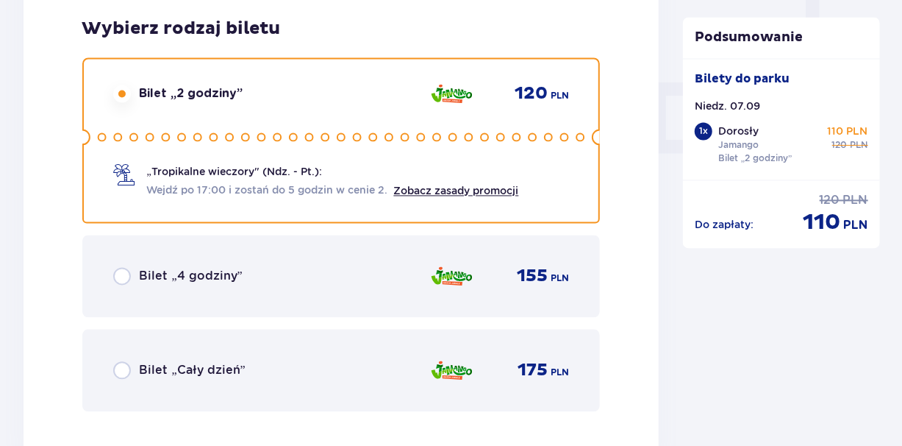
scroll to position [1854, 0]
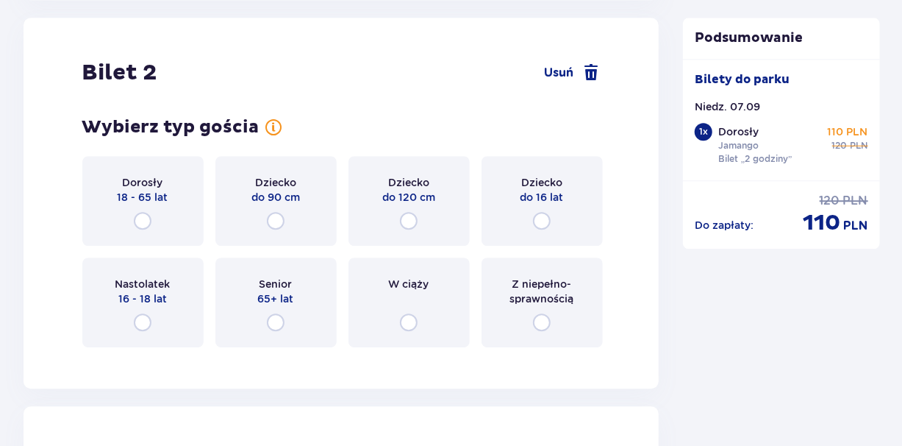
click at [165, 181] on div "Dorosły 18 - 65 lat" at bounding box center [143, 189] width 51 height 29
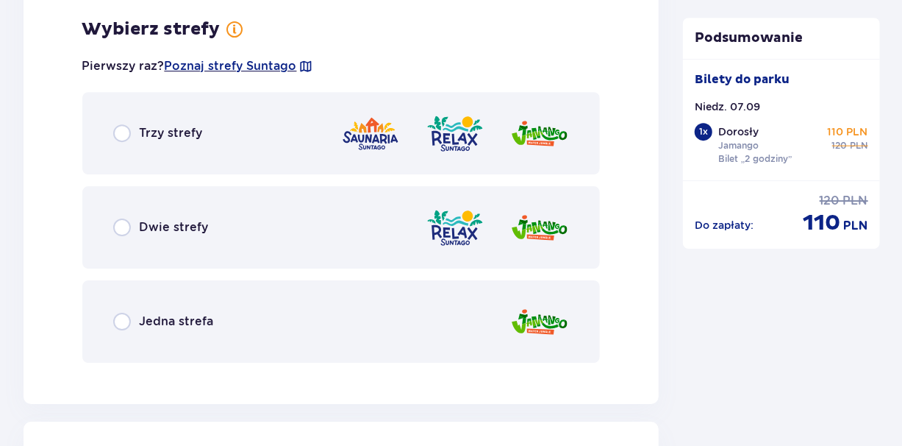
scroll to position [2213, 0]
click at [174, 325] on p "Jedna strefa" at bounding box center [177, 321] width 74 height 16
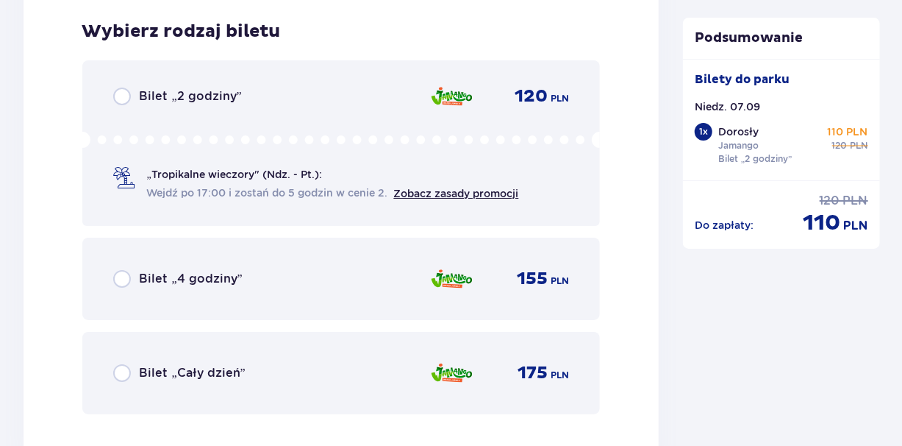
scroll to position [2587, 0]
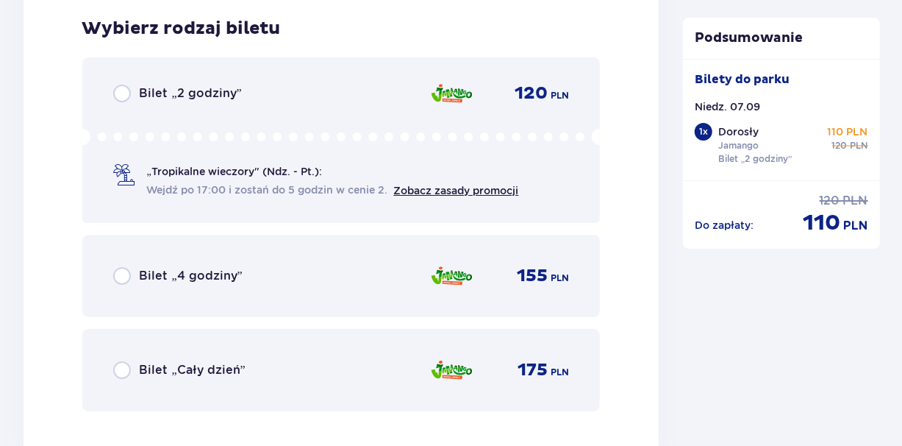
click at [178, 85] on p "Bilet „2 godziny”" at bounding box center [191, 93] width 102 height 16
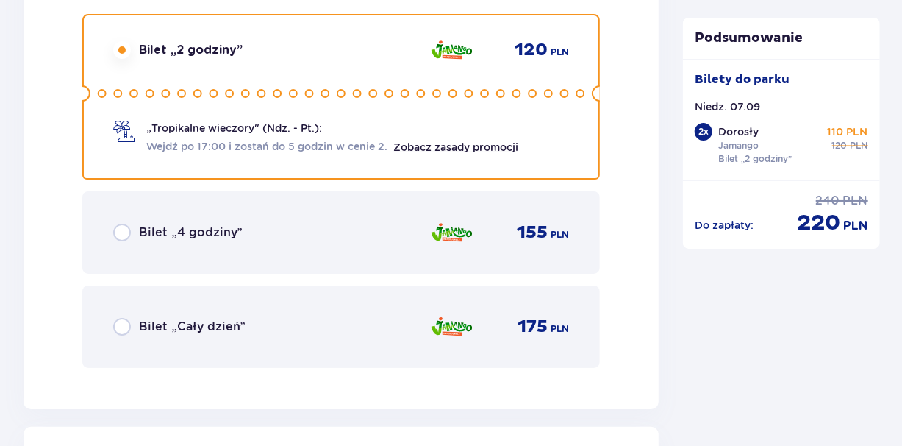
scroll to position [3039, 0]
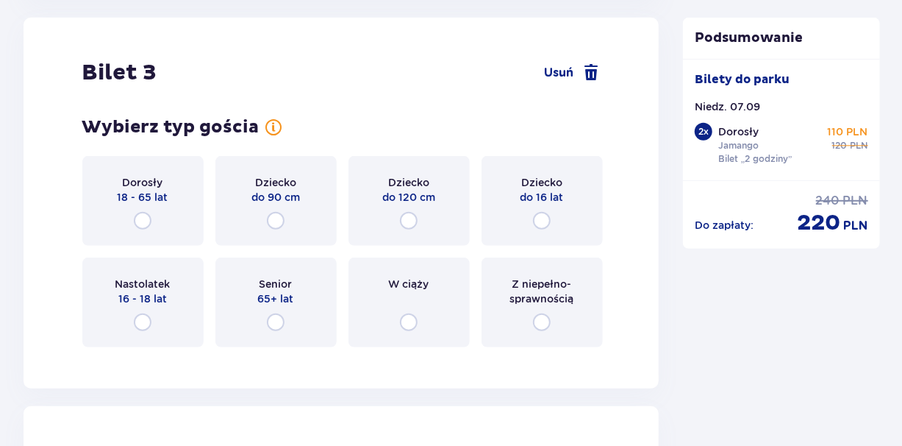
click at [445, 210] on div "Dziecko do 120 cm" at bounding box center [409, 201] width 121 height 90
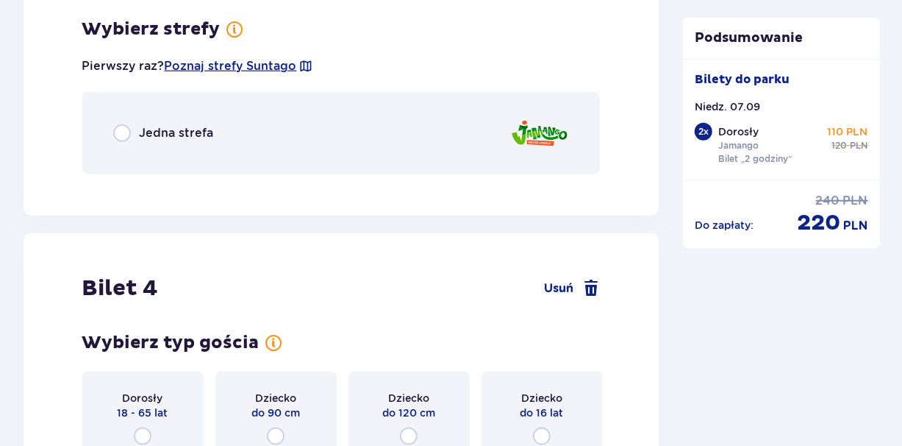
scroll to position [3398, 0]
click at [392, 126] on div "Jedna strefa" at bounding box center [341, 132] width 518 height 82
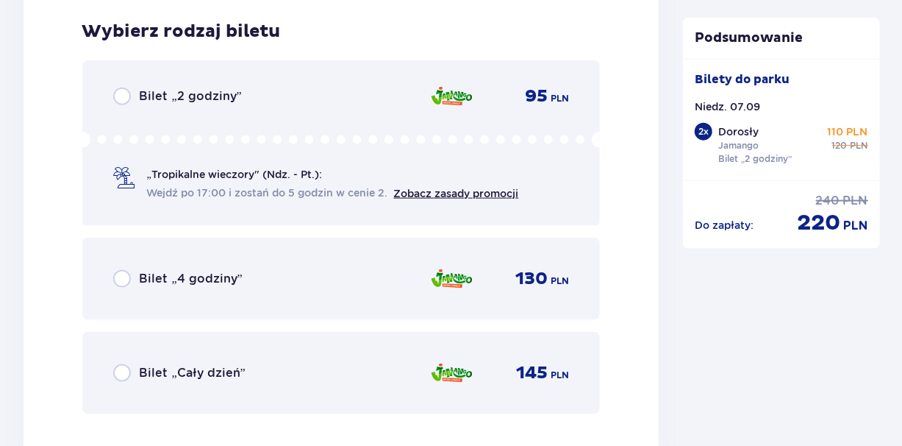
scroll to position [3583, 0]
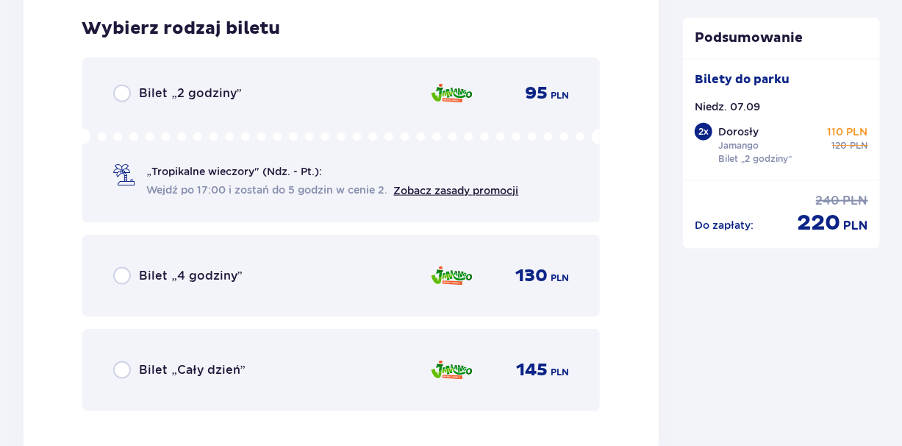
click at [280, 94] on div "Bilet „2 godziny” 95 PLN" at bounding box center [341, 94] width 457 height 18
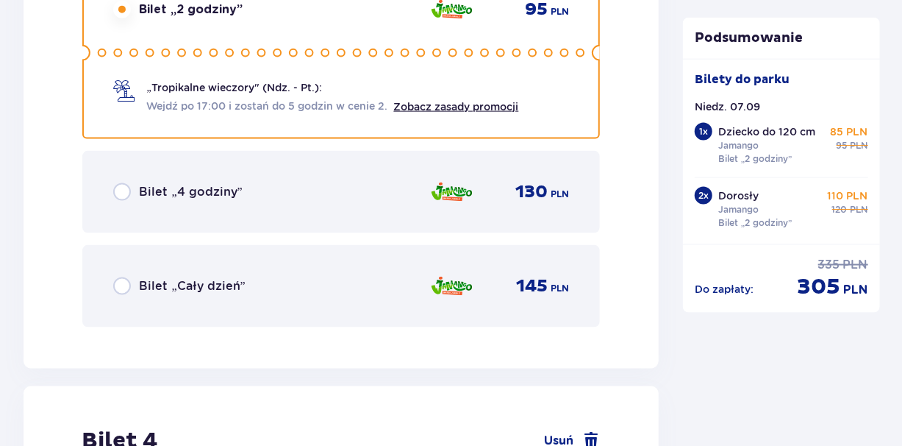
scroll to position [4035, 0]
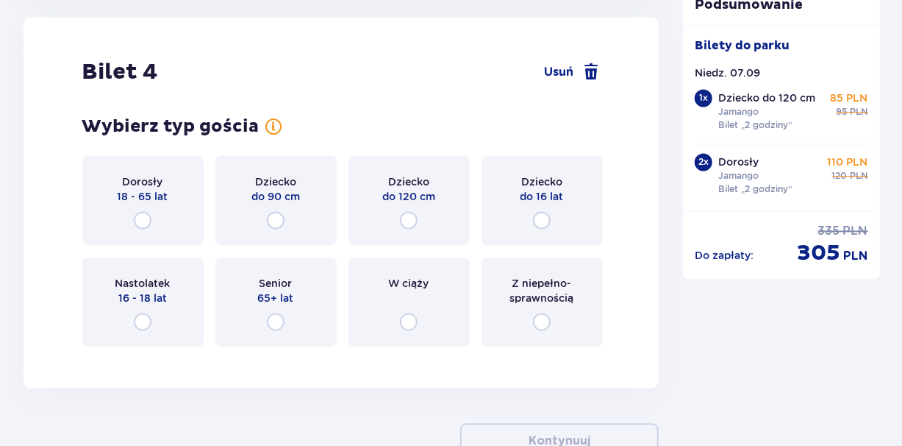
click at [502, 203] on div "Dziecko do 16 lat" at bounding box center [542, 201] width 121 height 90
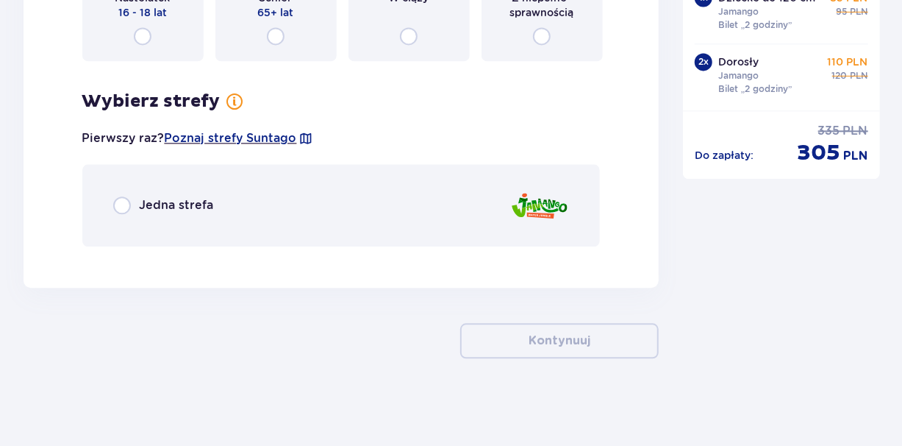
scroll to position [4322, 0]
click at [330, 214] on div "Jedna strefa" at bounding box center [341, 204] width 518 height 82
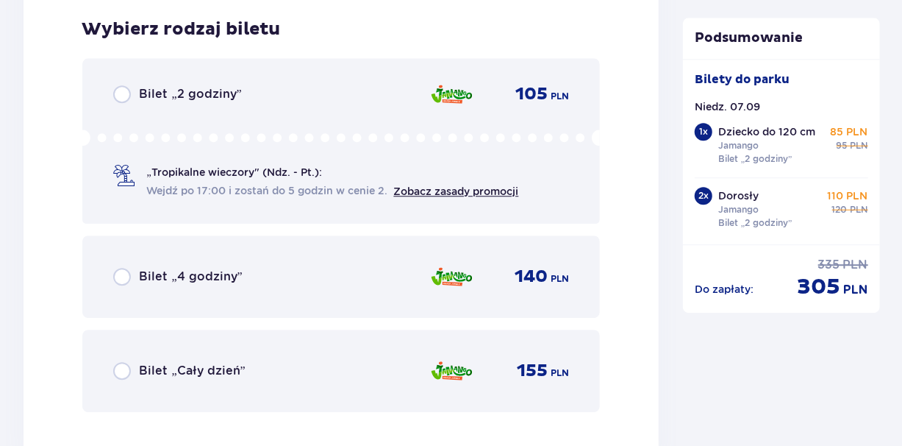
scroll to position [4580, 0]
click at [318, 137] on icon at bounding box center [341, 137] width 518 height 16
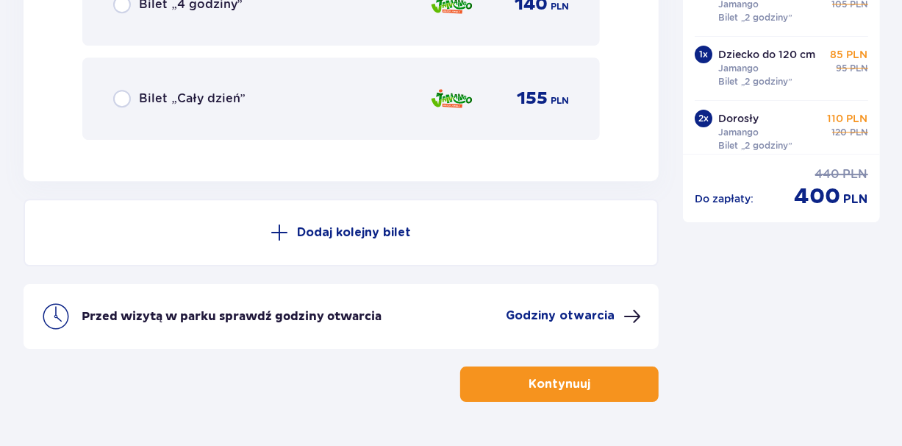
scroll to position [4895, 0]
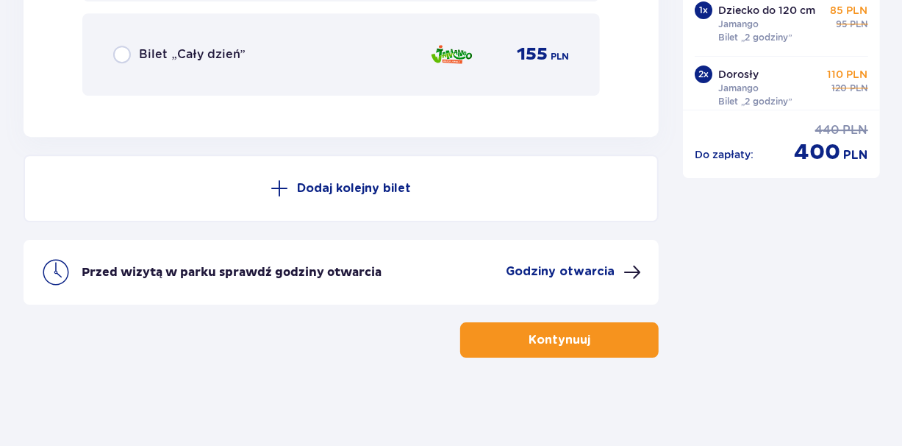
click at [577, 341] on p "Kontynuuj" at bounding box center [560, 340] width 62 height 16
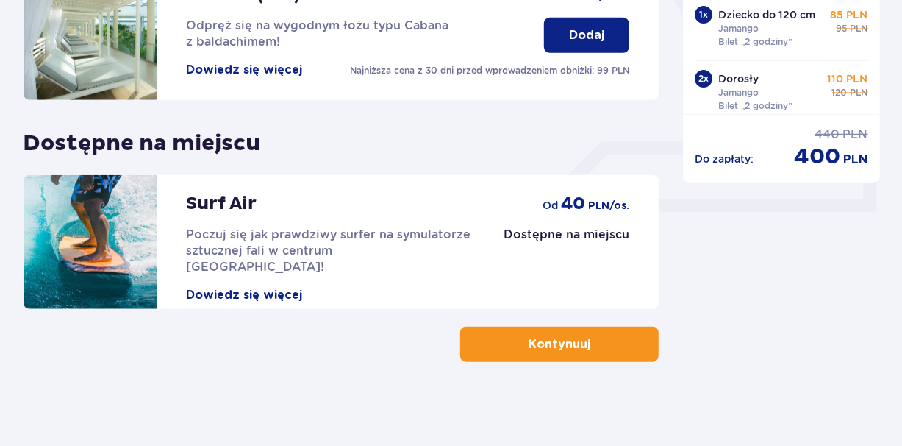
scroll to position [552, 0]
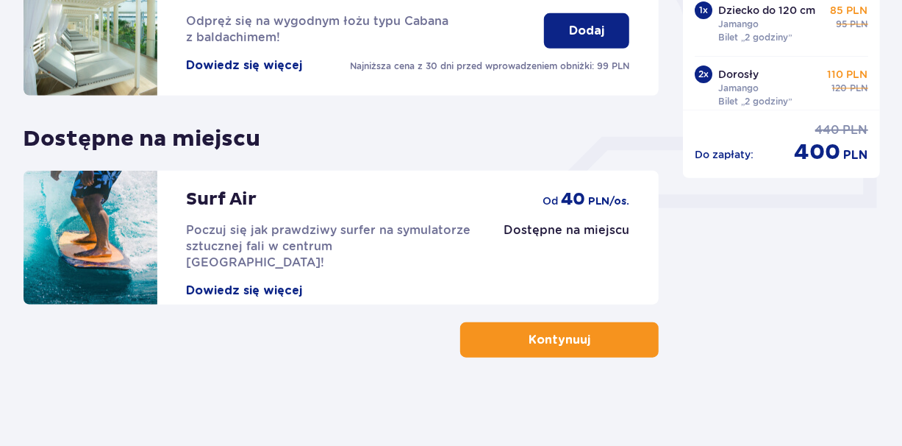
click at [536, 346] on p "Kontynuuj" at bounding box center [560, 340] width 62 height 16
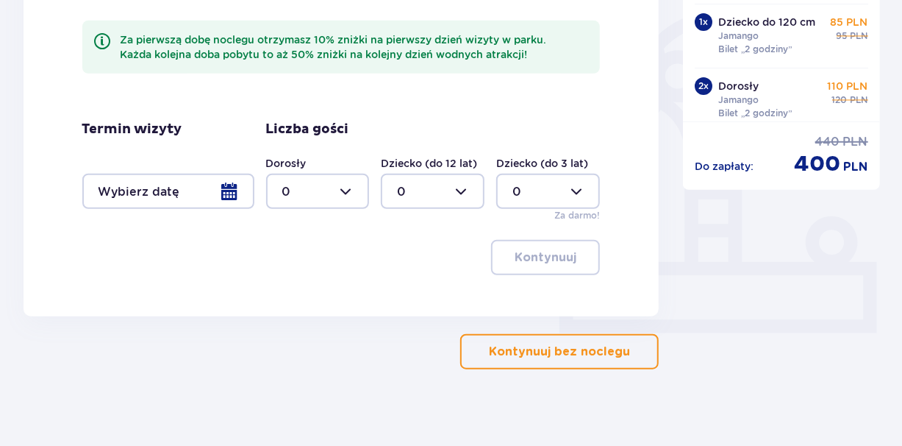
scroll to position [438, 0]
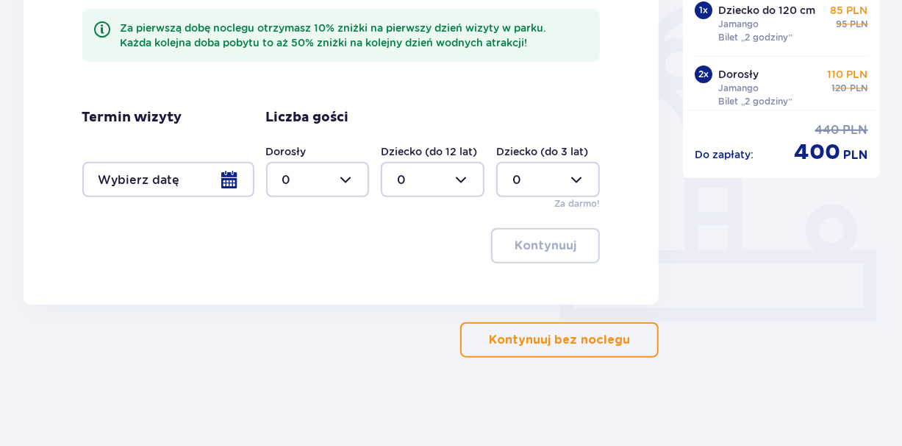
click at [529, 338] on p "Kontynuuj bez noclegu" at bounding box center [559, 340] width 141 height 16
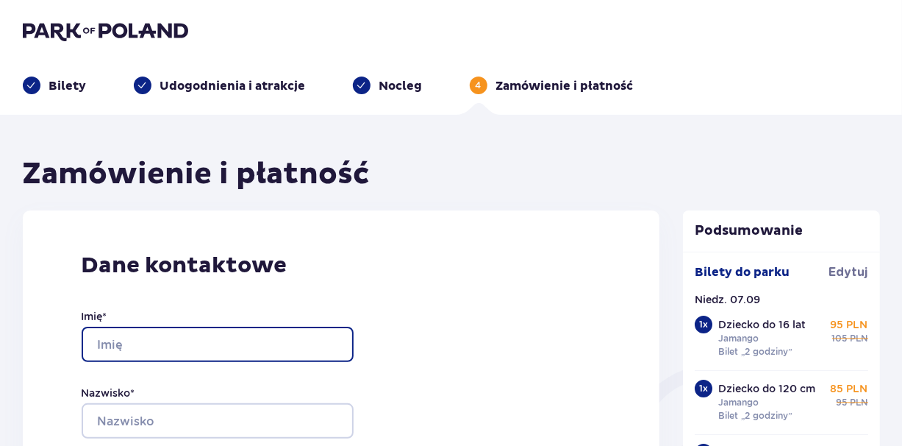
click at [174, 331] on input "Imię *" at bounding box center [218, 344] width 272 height 35
type input "Kinga"
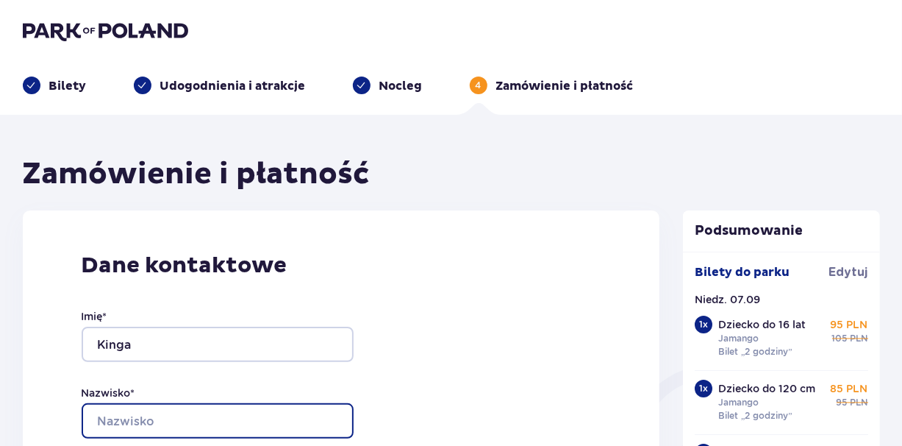
click at [181, 418] on input "Nazwisko *" at bounding box center [218, 420] width 272 height 35
type input "Czerw"
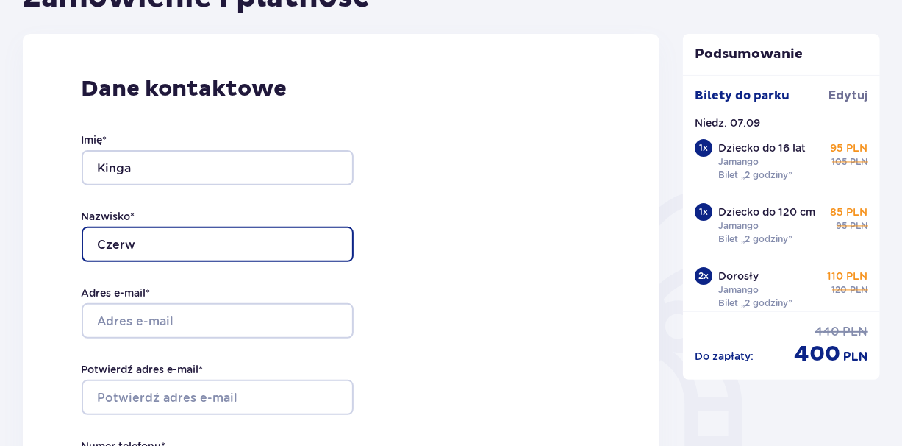
scroll to position [177, 0]
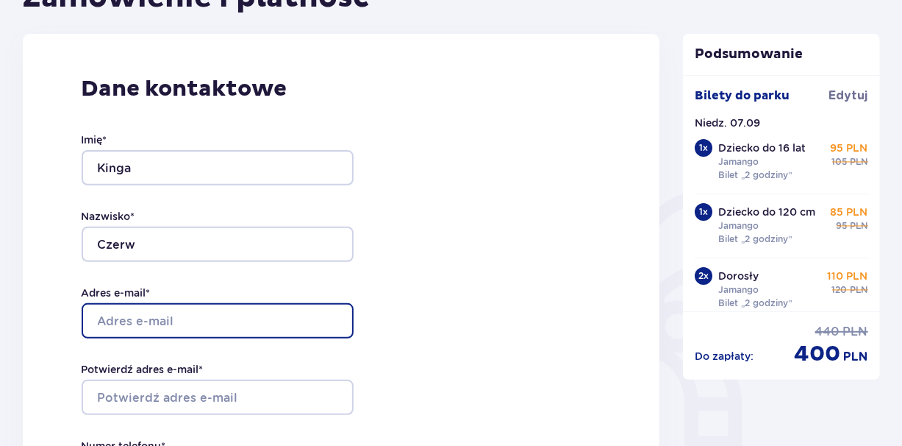
click at [198, 313] on input "Adres e-mail *" at bounding box center [218, 320] width 272 height 35
type input "[EMAIL_ADDRESS][DOMAIN_NAME]"
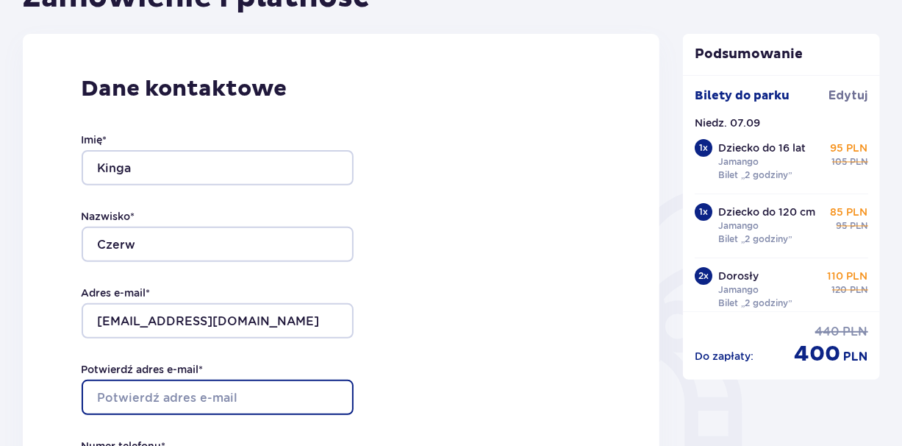
click at [210, 397] on input "Potwierdź adres e-mail *" at bounding box center [218, 396] width 272 height 35
type input "[EMAIL_ADDRESS][DOMAIN_NAME]"
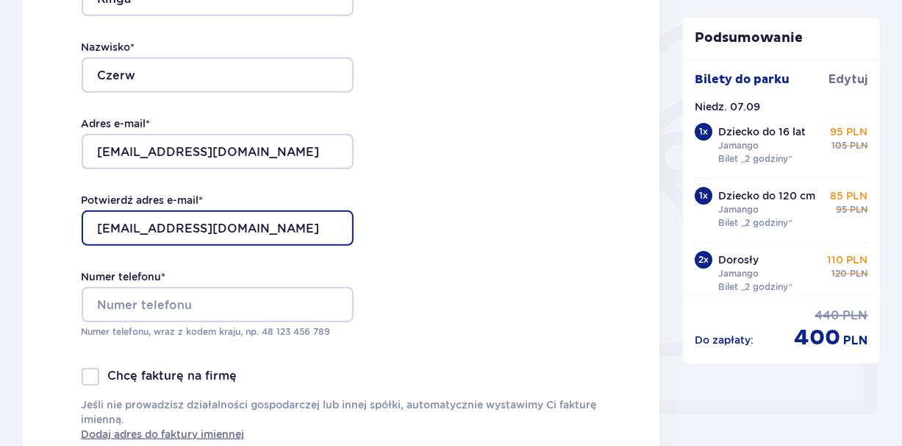
scroll to position [360, 0]
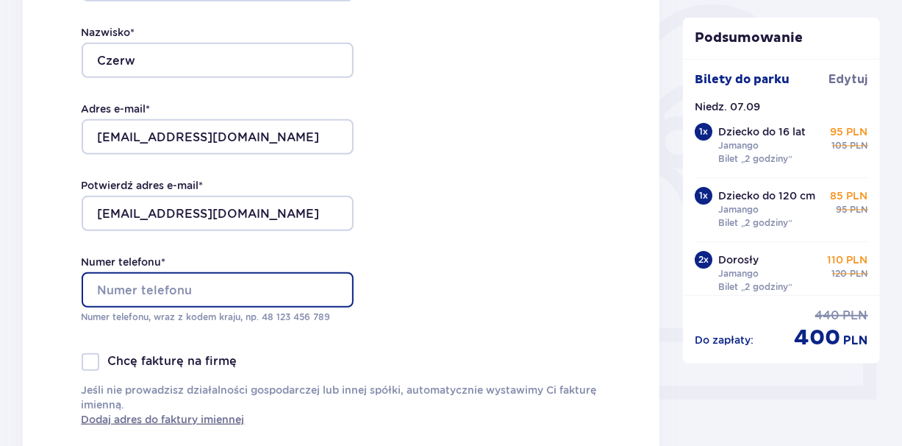
click at [218, 281] on input "Numer telefonu *" at bounding box center [218, 289] width 272 height 35
type input "48533620947"
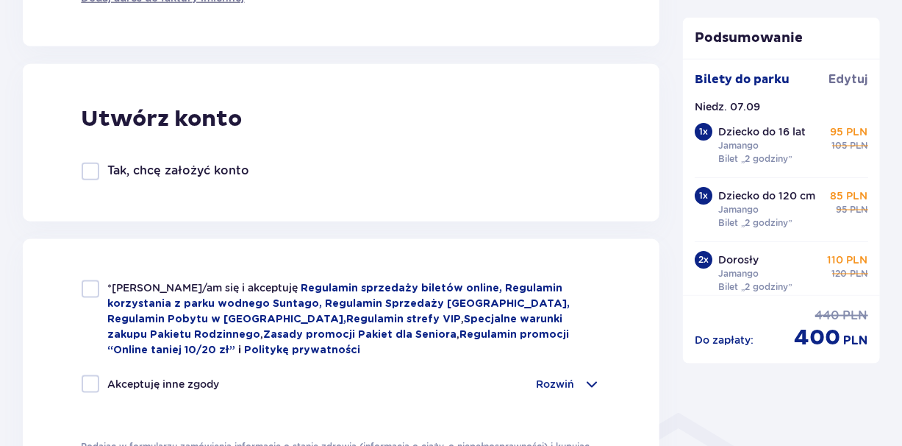
scroll to position [788, 0]
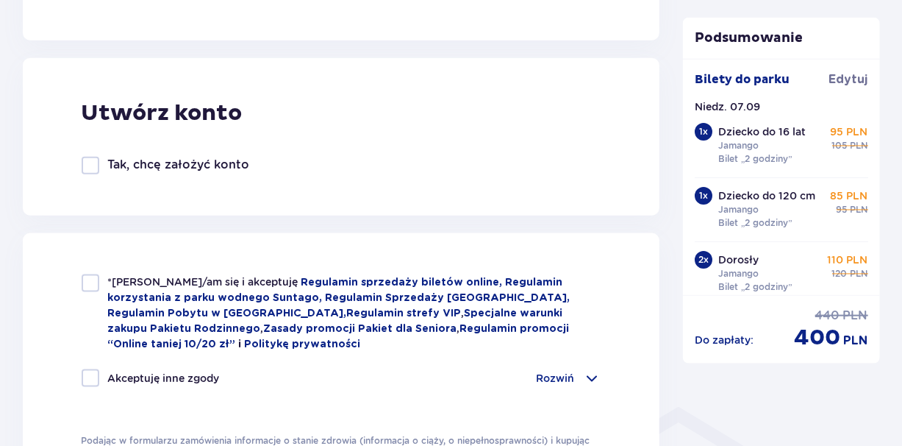
click at [95, 278] on div at bounding box center [91, 283] width 18 height 18
checkbox input "true"
click at [88, 369] on div at bounding box center [91, 378] width 18 height 18
checkbox input "true"
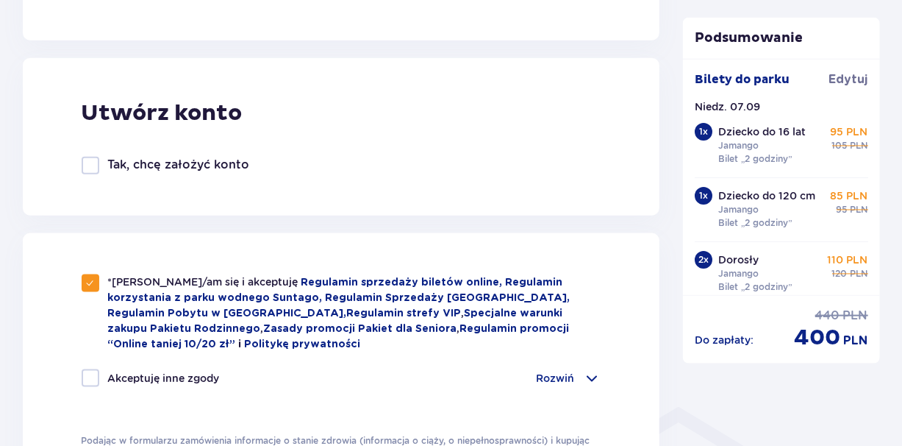
checkbox input "true"
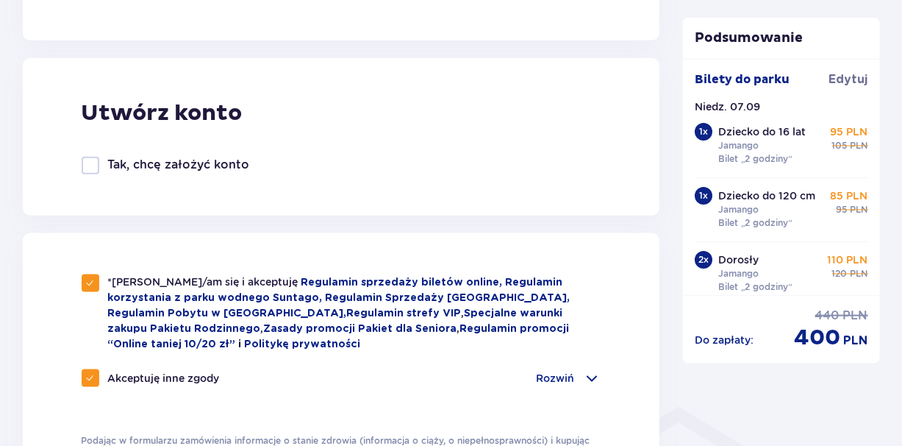
click at [88, 369] on div at bounding box center [91, 378] width 18 height 18
checkbox input "false"
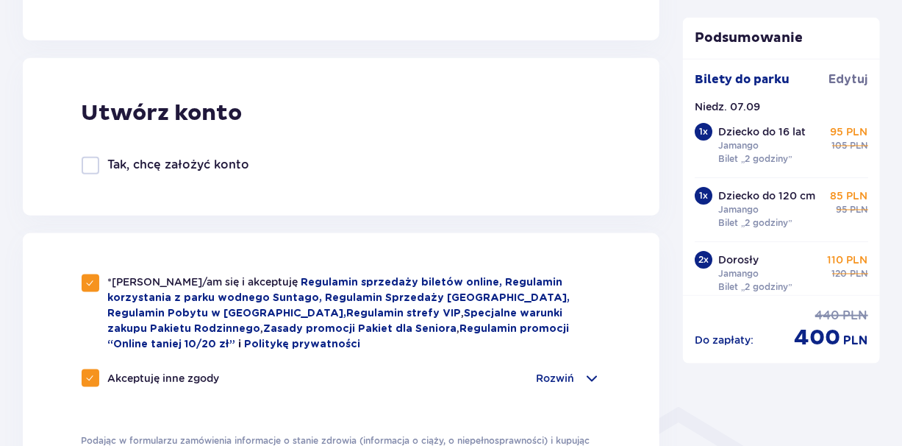
checkbox input "false"
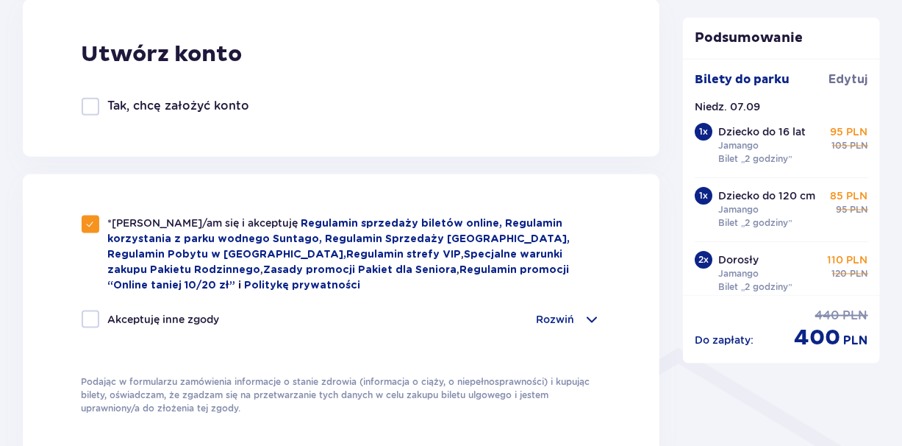
scroll to position [874, 0]
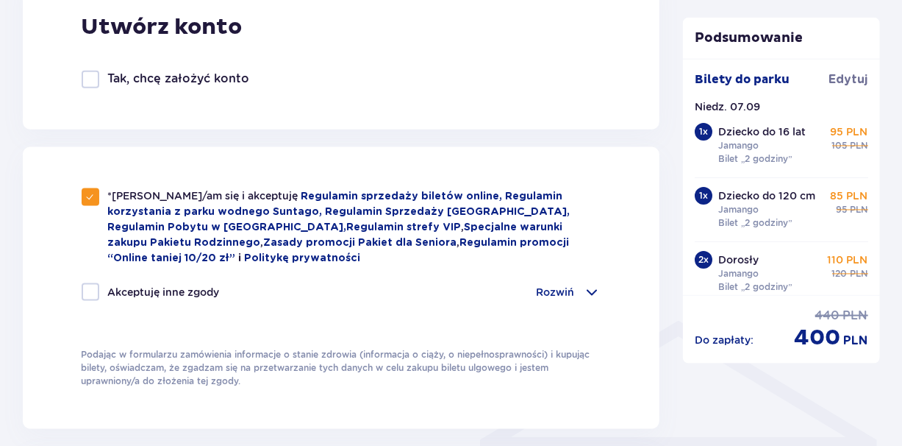
click at [100, 288] on div "Akceptuję inne zgody" at bounding box center [151, 292] width 138 height 18
checkbox input "true"
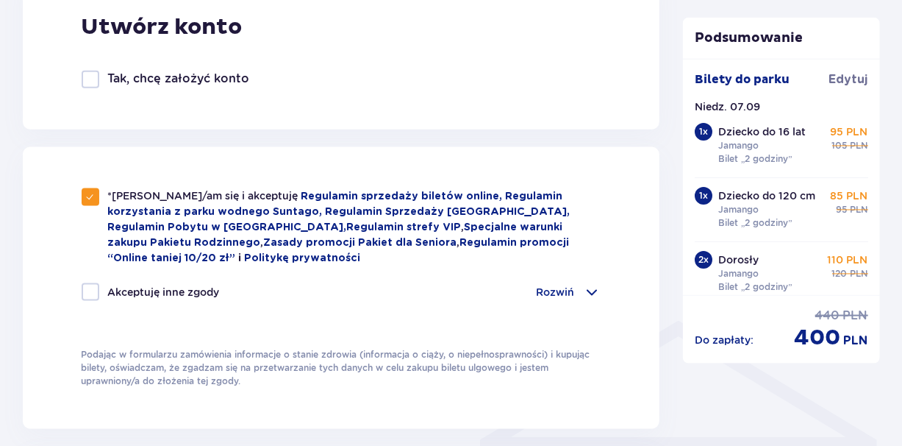
checkbox input "true"
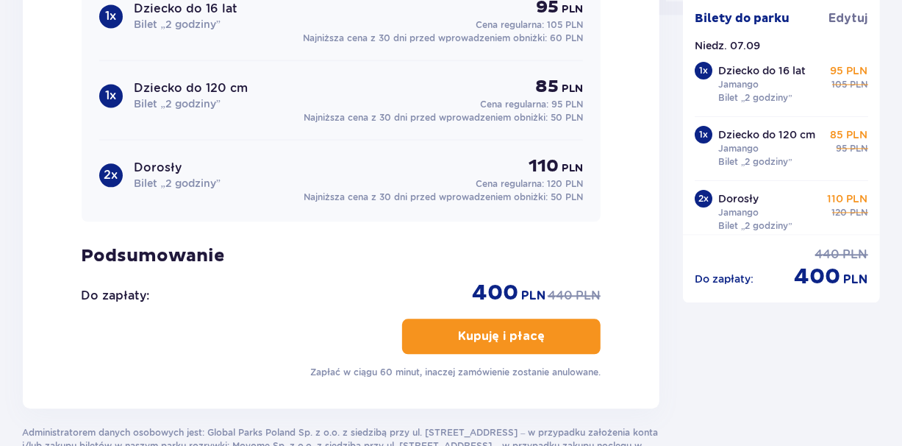
scroll to position [1540, 0]
click at [530, 321] on button "Kupuję i płacę" at bounding box center [501, 335] width 199 height 35
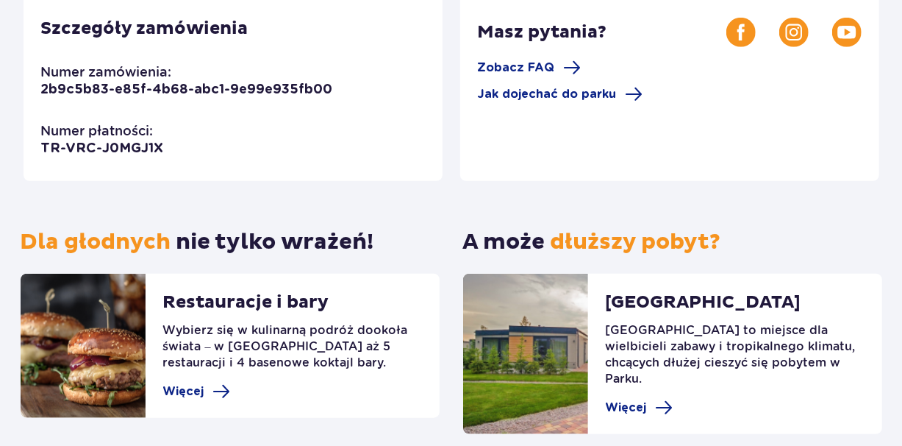
scroll to position [506, 0]
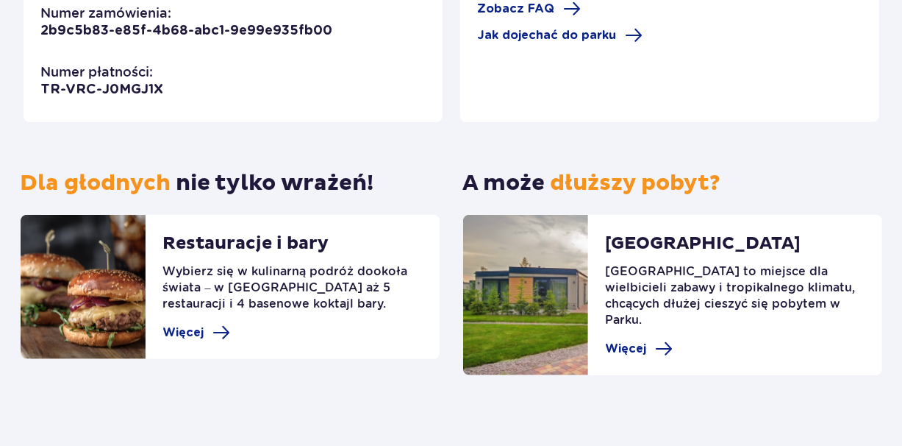
scroll to position [506, 0]
